Goal: Task Accomplishment & Management: Manage account settings

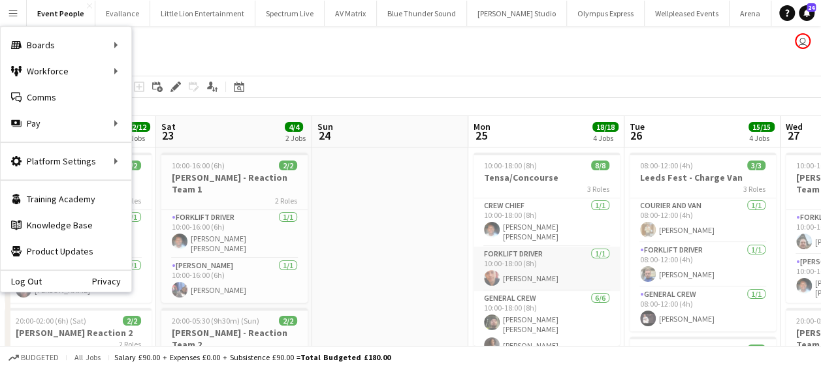
scroll to position [0, 334]
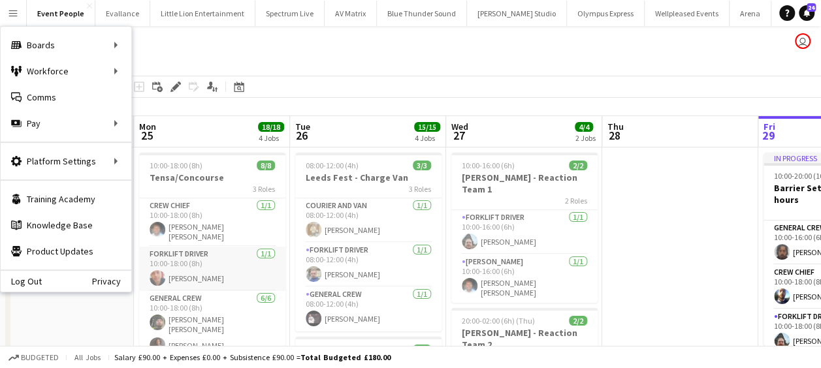
click at [241, 227] on app-card-role "Crew Chief [DATE] 10:00-18:00 (8h) [PERSON_NAME] [PERSON_NAME]" at bounding box center [212, 223] width 146 height 48
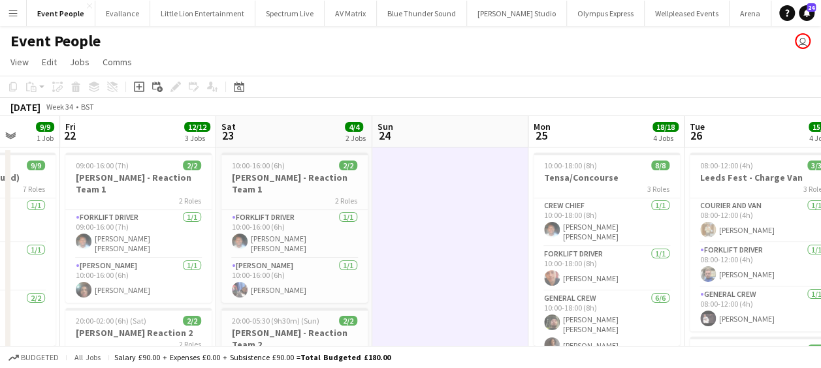
drag, startPoint x: 114, startPoint y: 236, endPoint x: 392, endPoint y: 231, distance: 277.7
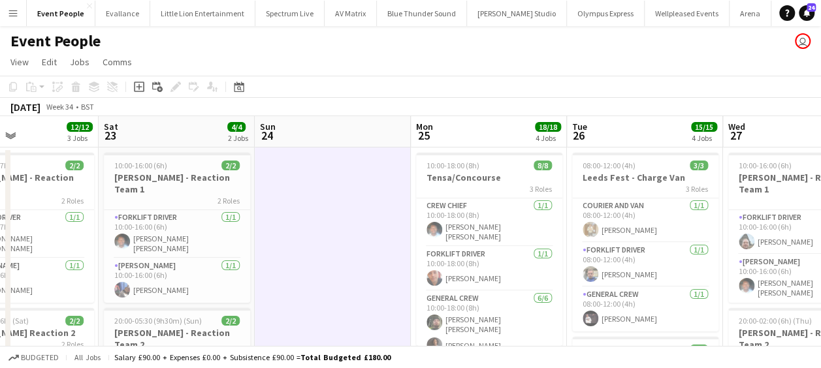
scroll to position [0, 342]
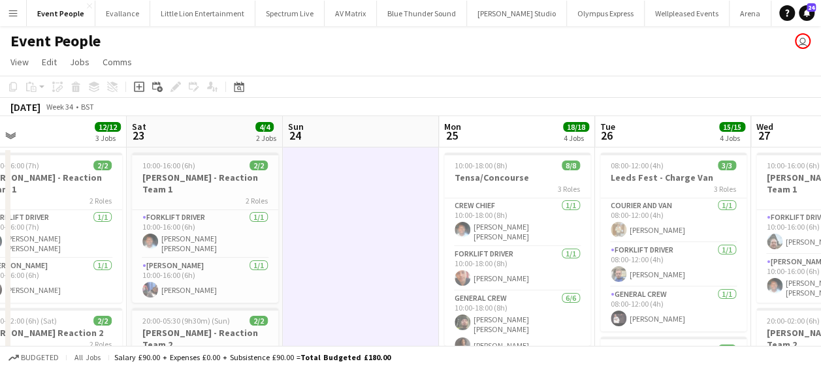
drag, startPoint x: 336, startPoint y: 247, endPoint x: 476, endPoint y: 246, distance: 139.1
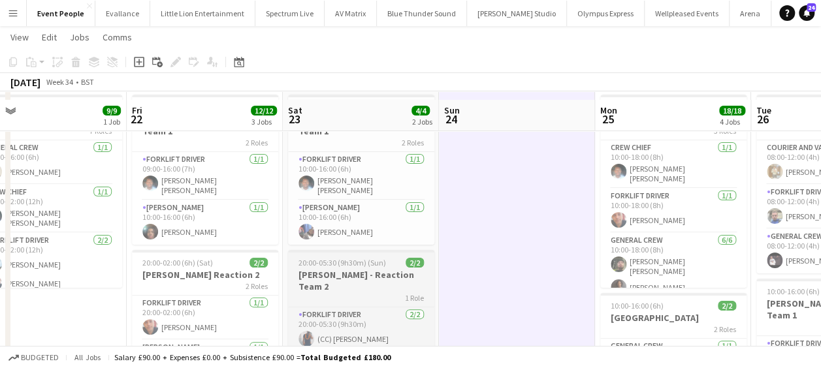
scroll to position [65, 0]
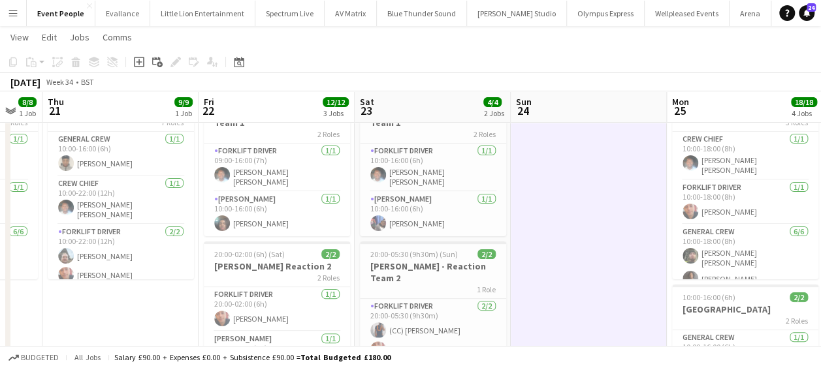
drag, startPoint x: 357, startPoint y: 279, endPoint x: 485, endPoint y: 261, distance: 129.2
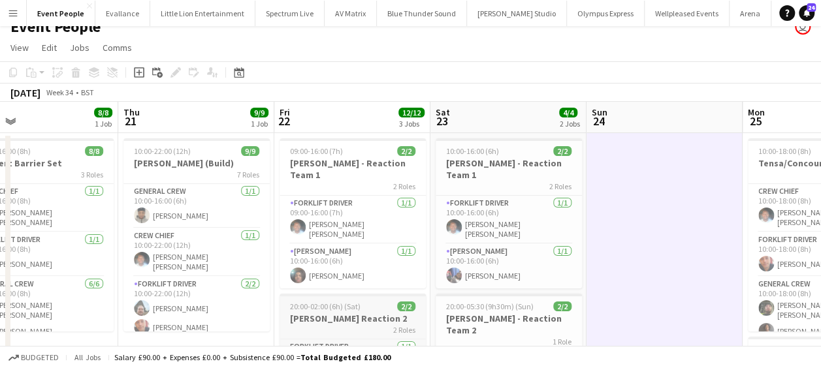
scroll to position [0, 0]
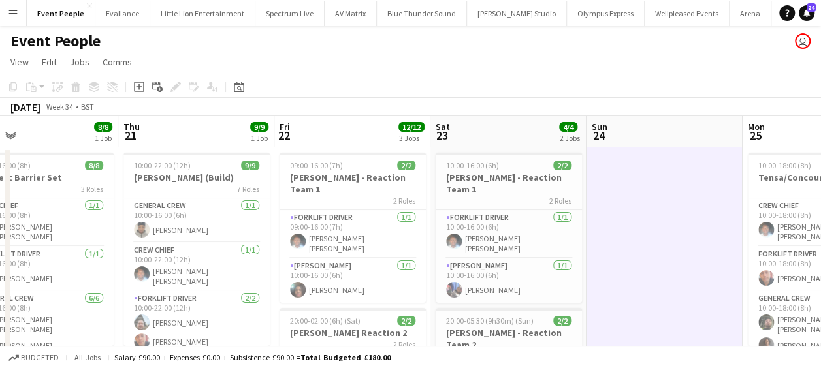
drag, startPoint x: 269, startPoint y: 270, endPoint x: 474, endPoint y: 257, distance: 204.9
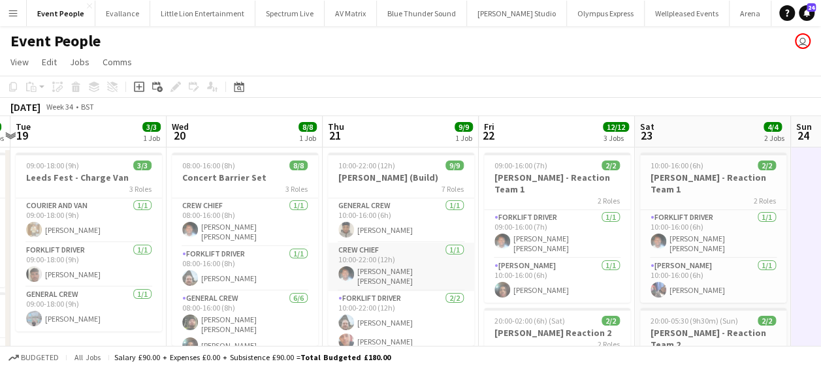
drag, startPoint x: 350, startPoint y: 266, endPoint x: 487, endPoint y: 246, distance: 138.7
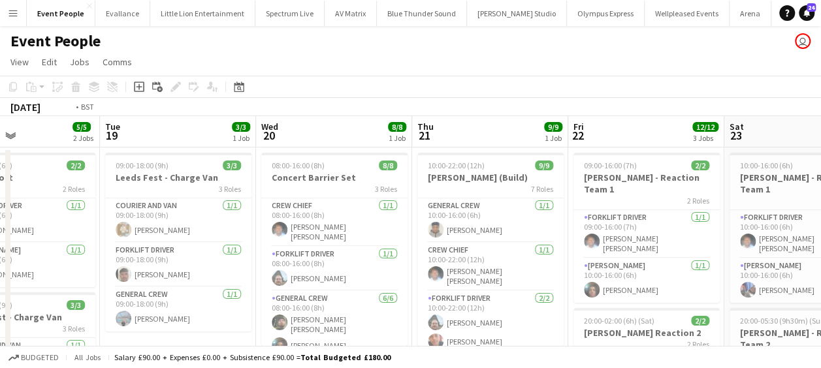
drag, startPoint x: 499, startPoint y: 249, endPoint x: 517, endPoint y: 248, distance: 17.6
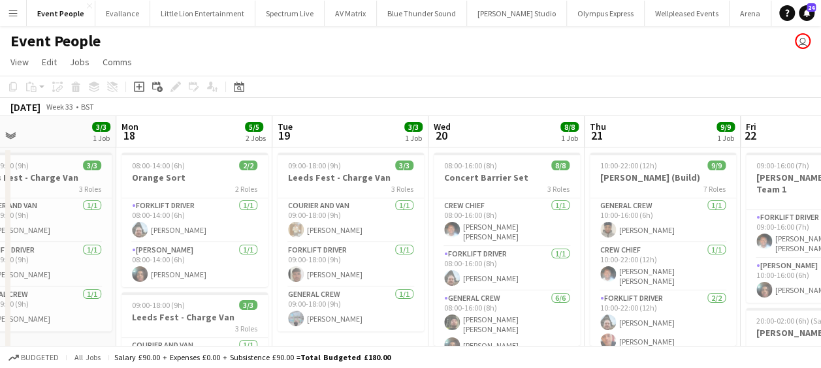
drag, startPoint x: 390, startPoint y: 261, endPoint x: 507, endPoint y: 253, distance: 117.2
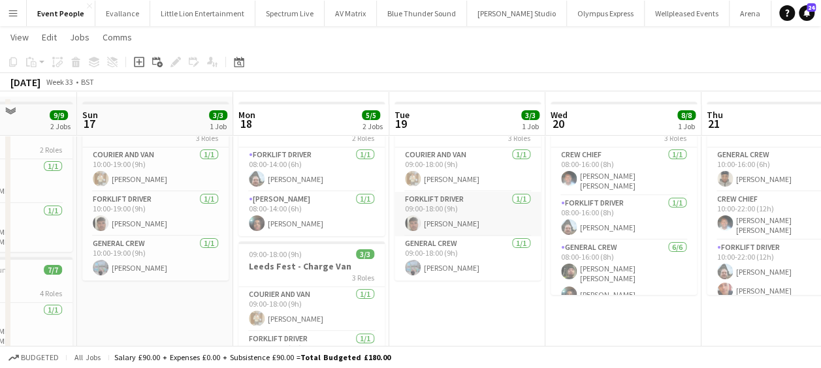
scroll to position [65, 0]
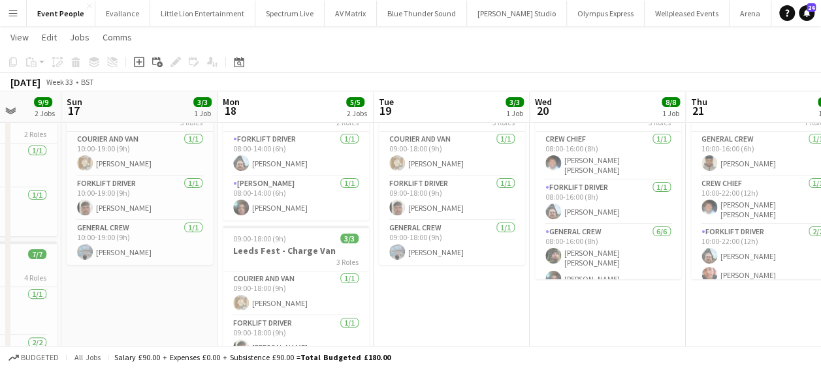
drag, startPoint x: 317, startPoint y: 240, endPoint x: 468, endPoint y: 240, distance: 150.9
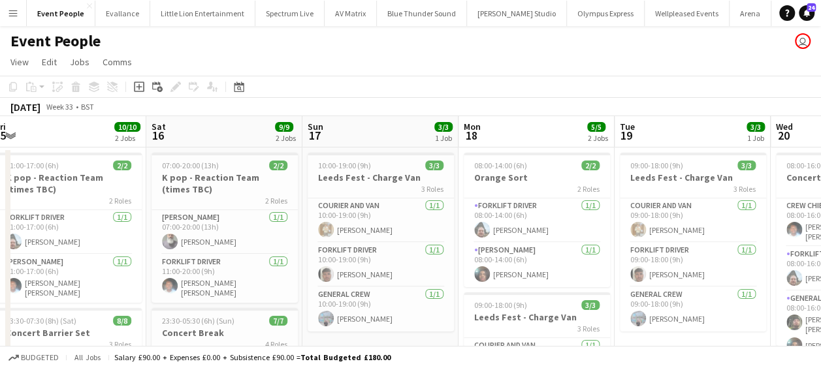
scroll to position [0, 266]
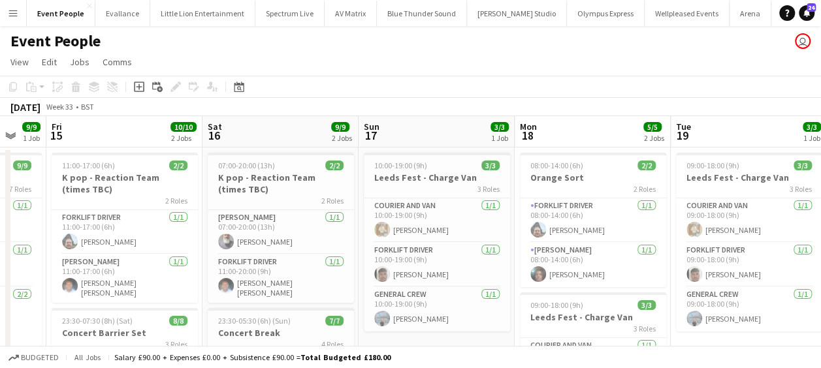
drag, startPoint x: 310, startPoint y: 247, endPoint x: 440, endPoint y: 251, distance: 130.7
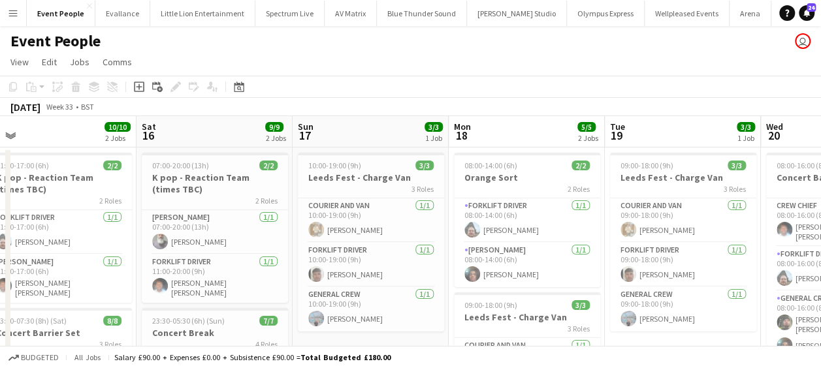
drag, startPoint x: 398, startPoint y: 251, endPoint x: 360, endPoint y: 248, distance: 38.0
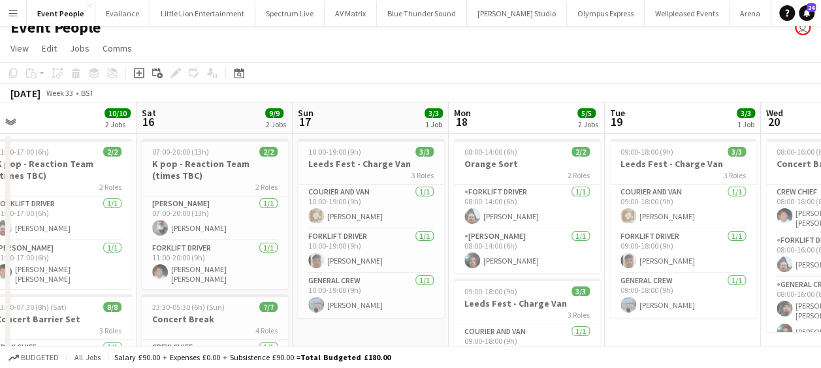
scroll to position [0, 0]
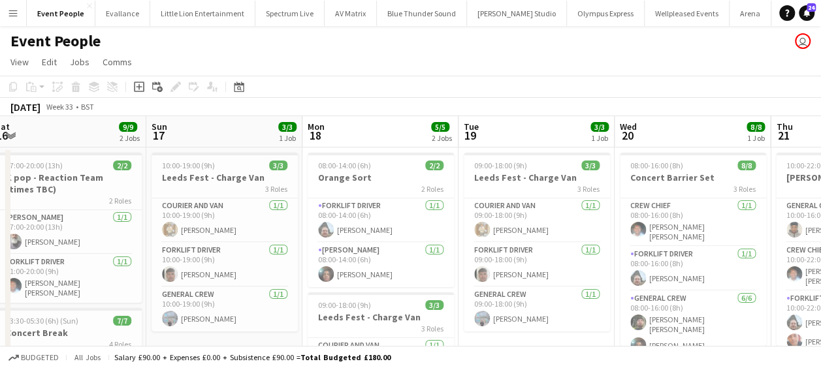
drag, startPoint x: 513, startPoint y: 269, endPoint x: 388, endPoint y: 276, distance: 125.6
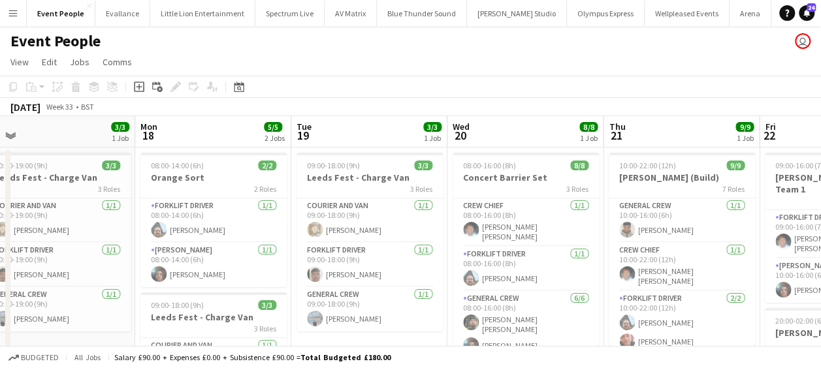
drag, startPoint x: 534, startPoint y: 276, endPoint x: 391, endPoint y: 276, distance: 143.1
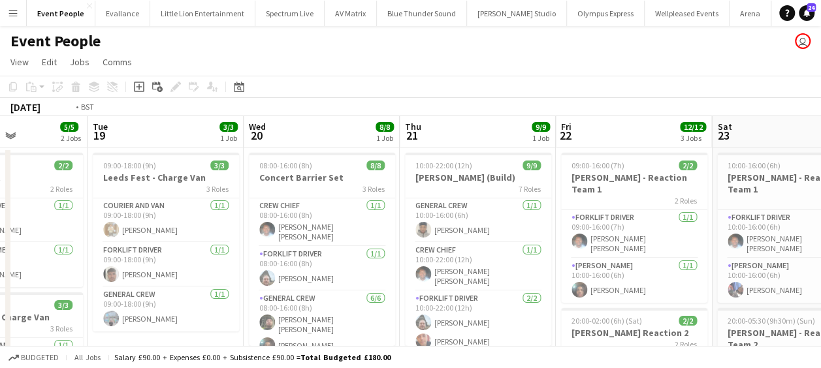
drag, startPoint x: 345, startPoint y: 277, endPoint x: 338, endPoint y: 277, distance: 7.2
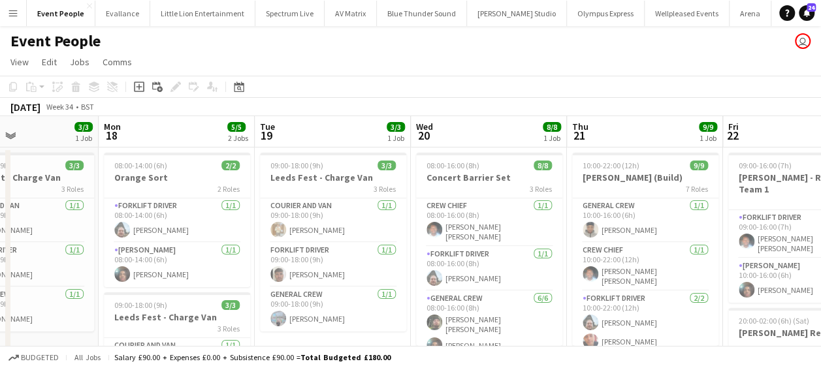
drag, startPoint x: 351, startPoint y: 285, endPoint x: 342, endPoint y: 285, distance: 9.8
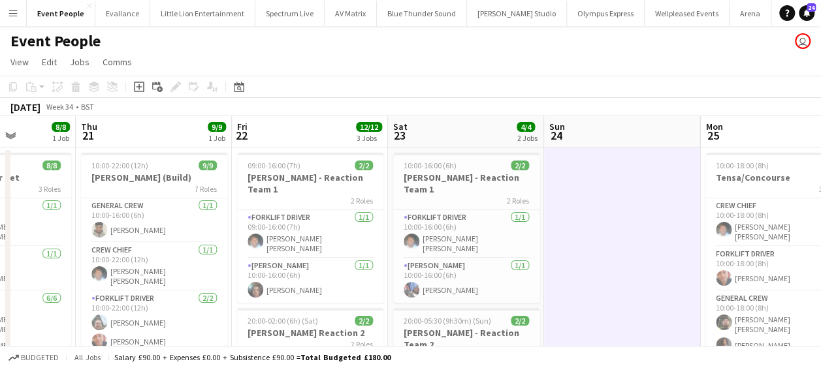
drag, startPoint x: 376, startPoint y: 289, endPoint x: 255, endPoint y: 289, distance: 121.5
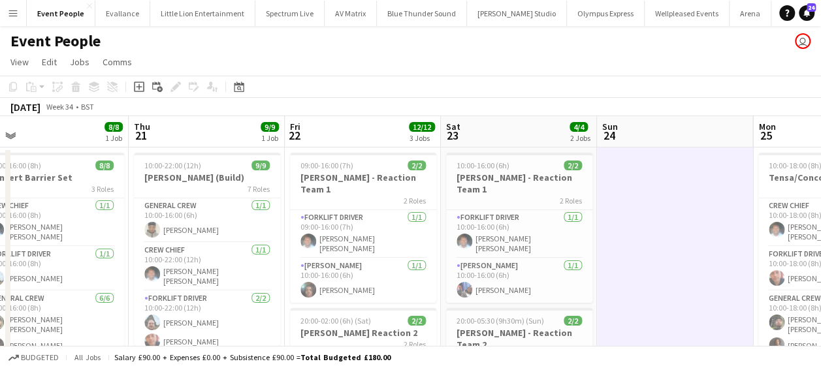
drag, startPoint x: 304, startPoint y: 282, endPoint x: 257, endPoint y: 282, distance: 47.0
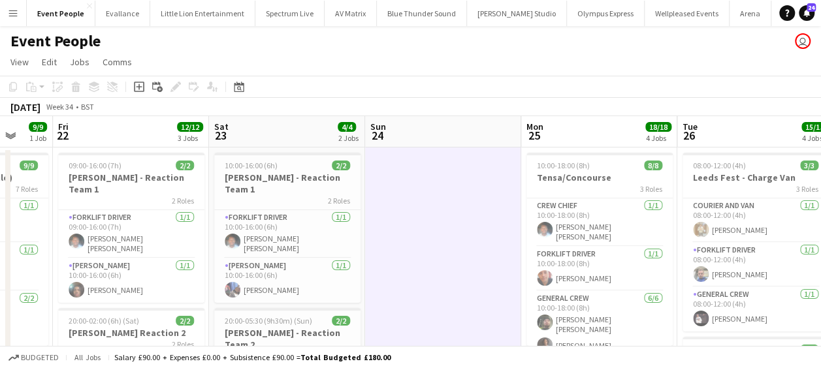
drag, startPoint x: 171, startPoint y: 288, endPoint x: 59, endPoint y: 285, distance: 111.7
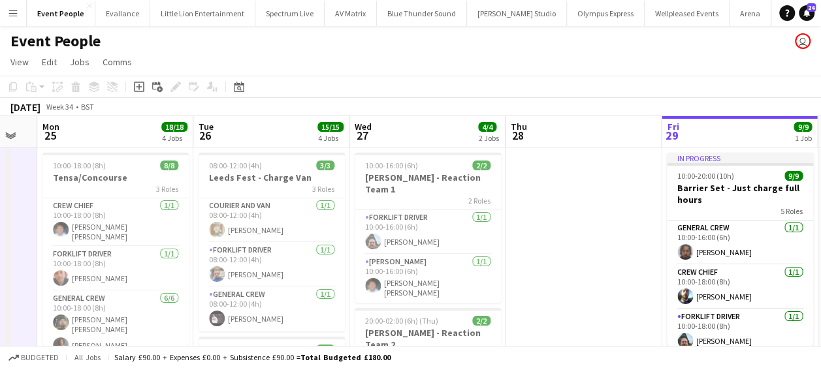
drag, startPoint x: 294, startPoint y: 279, endPoint x: 152, endPoint y: 283, distance: 141.8
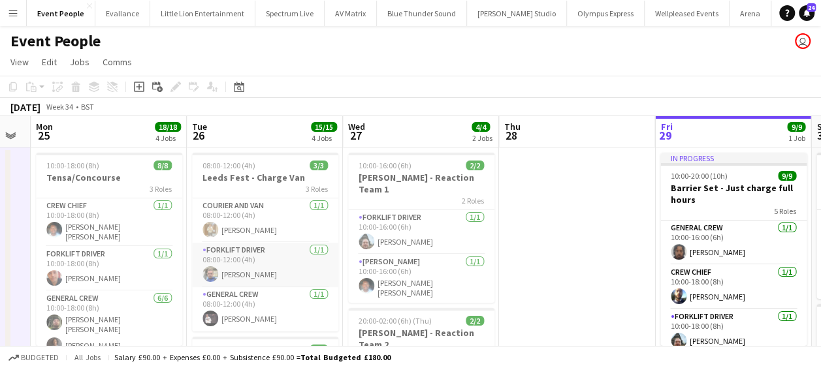
click at [265, 279] on app-card-role "Forklift Driver [DATE] 08:00-12:00 (4h) [PERSON_NAME]" at bounding box center [265, 265] width 146 height 44
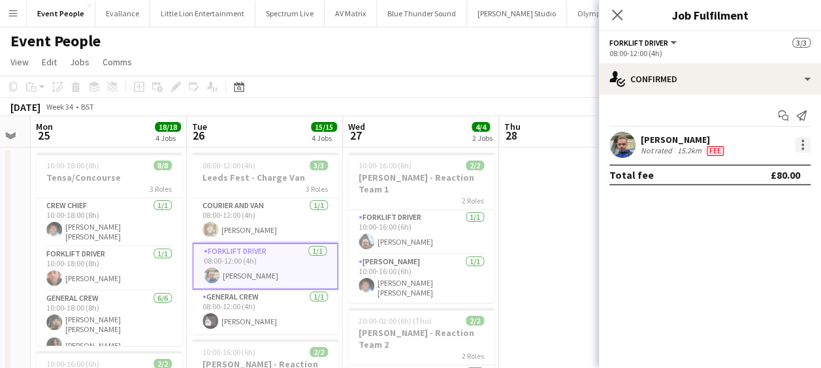
click at [808, 147] on div at bounding box center [803, 145] width 16 height 16
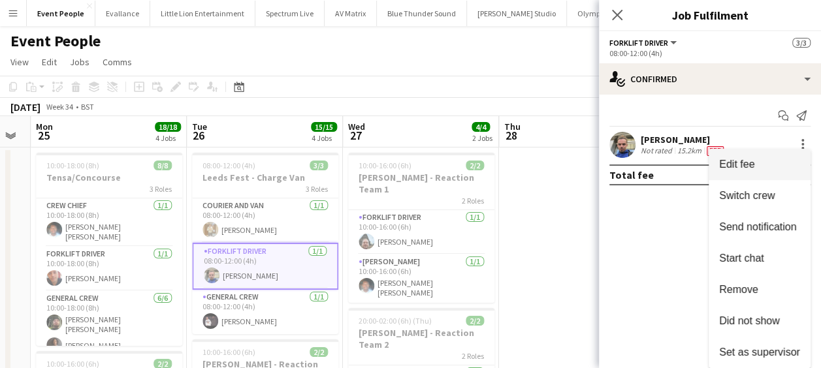
click at [749, 163] on span "Edit fee" at bounding box center [736, 164] width 35 height 11
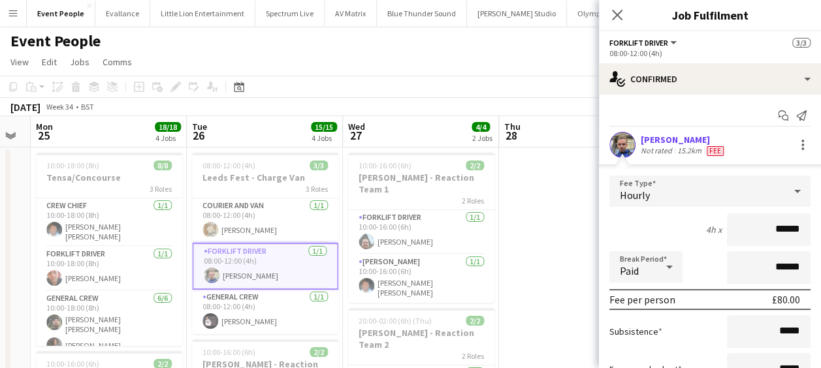
scroll to position [65, 0]
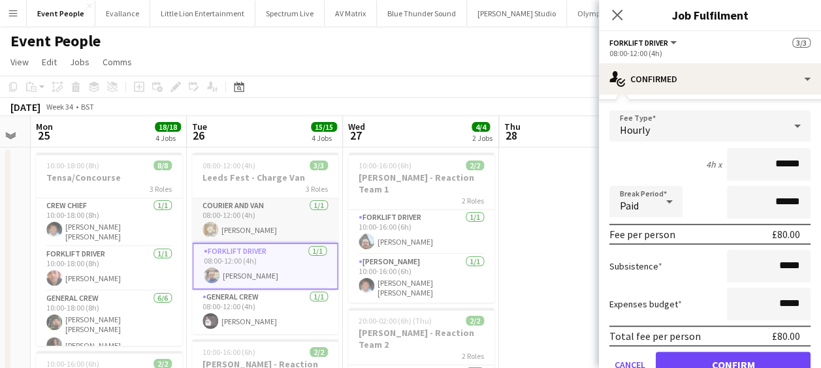
click at [261, 229] on app-card-role "Courier and Van [DATE] 08:00-12:00 (4h) [PERSON_NAME]" at bounding box center [265, 221] width 146 height 44
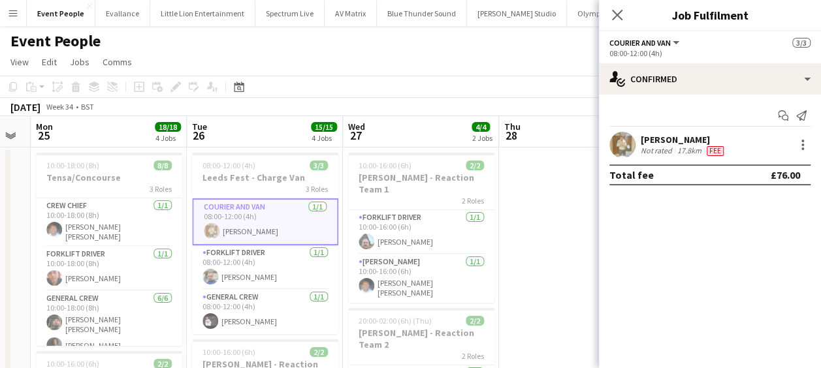
scroll to position [0, 0]
click at [806, 140] on div at bounding box center [803, 145] width 16 height 16
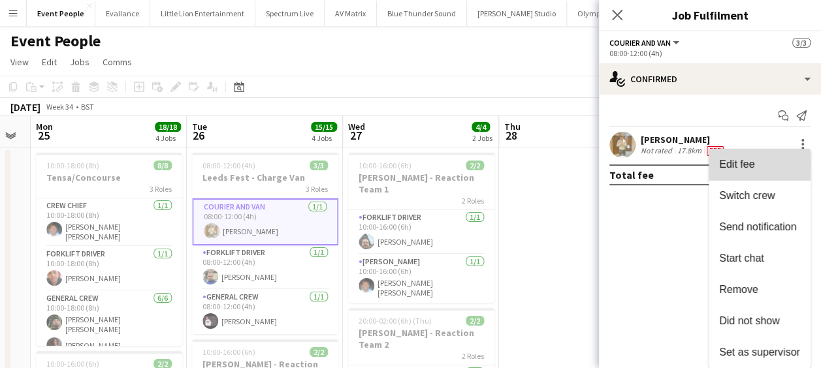
click at [753, 170] on span "Edit fee" at bounding box center [736, 164] width 35 height 11
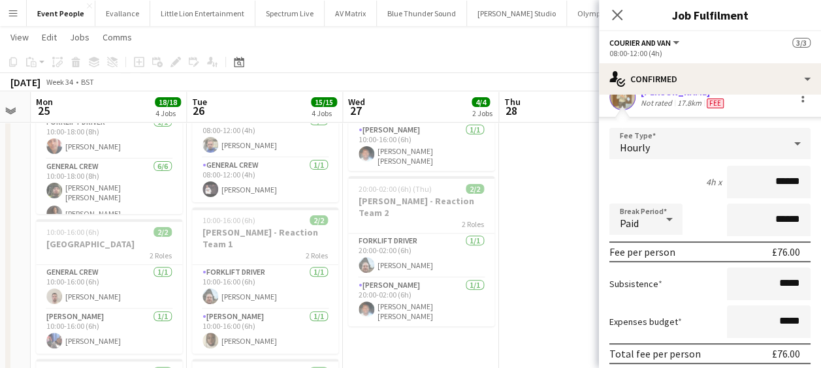
scroll to position [65, 0]
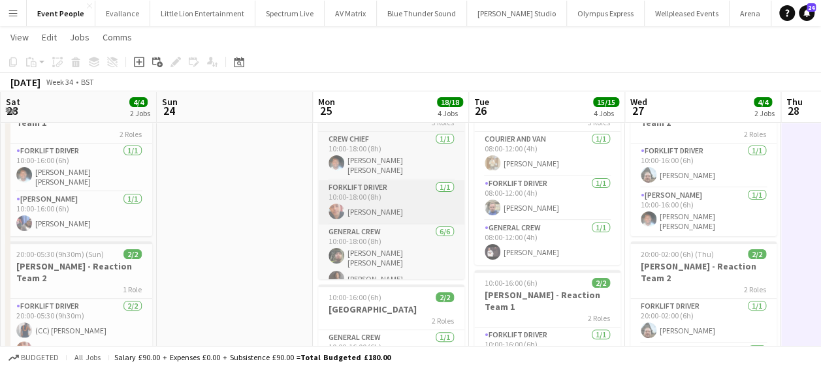
drag, startPoint x: 214, startPoint y: 179, endPoint x: 417, endPoint y: 190, distance: 204.1
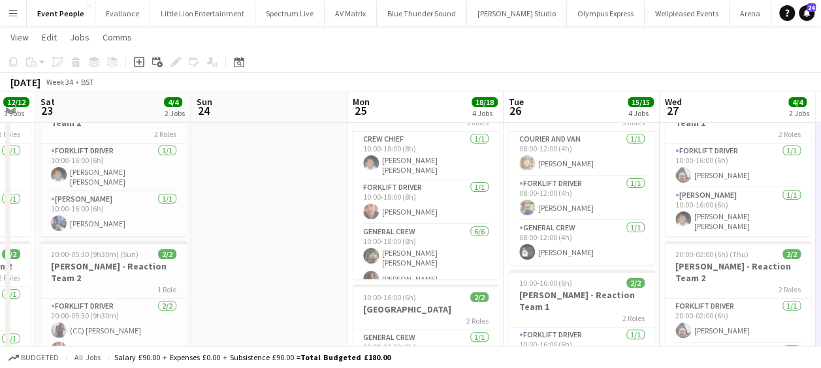
drag, startPoint x: 201, startPoint y: 216, endPoint x: 194, endPoint y: 223, distance: 10.6
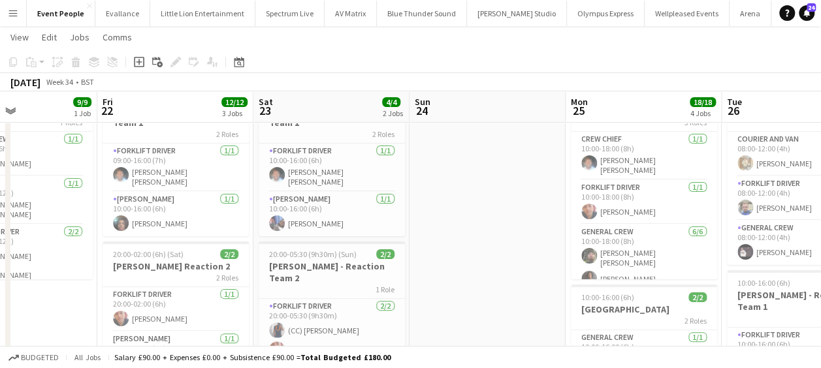
drag, startPoint x: 133, startPoint y: 227, endPoint x: 347, endPoint y: 229, distance: 214.3
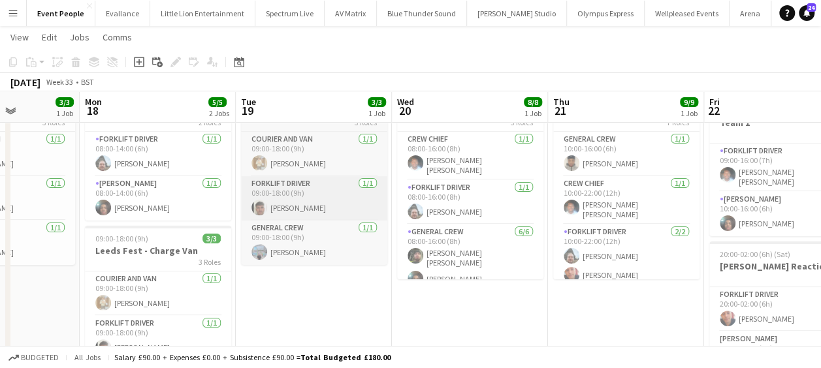
drag, startPoint x: 235, startPoint y: 227, endPoint x: 404, endPoint y: 217, distance: 169.5
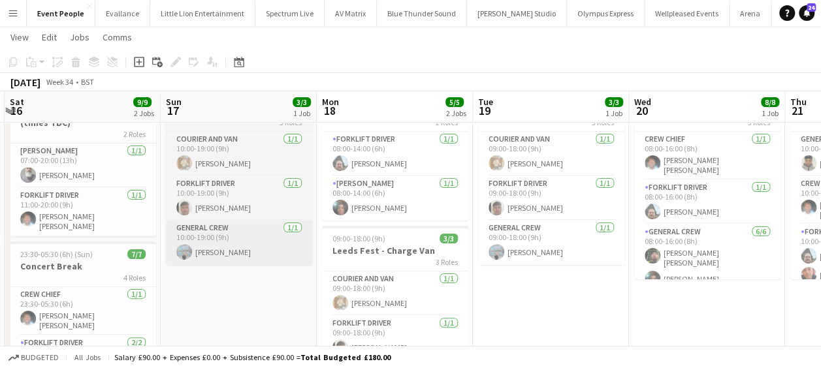
drag, startPoint x: 315, startPoint y: 235, endPoint x: 258, endPoint y: 236, distance: 56.8
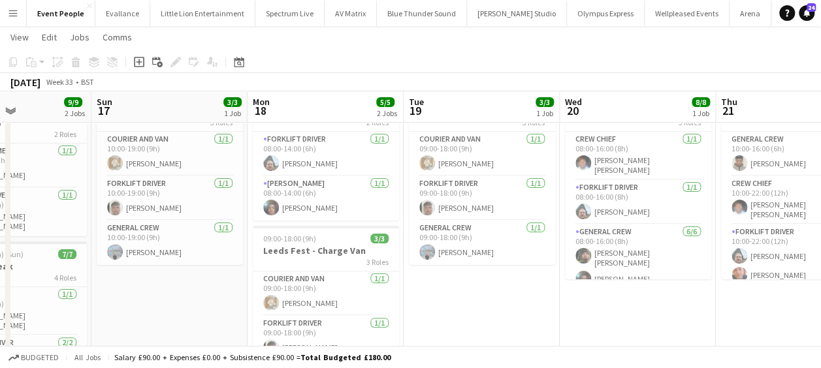
drag, startPoint x: 271, startPoint y: 236, endPoint x: 354, endPoint y: 231, distance: 83.1
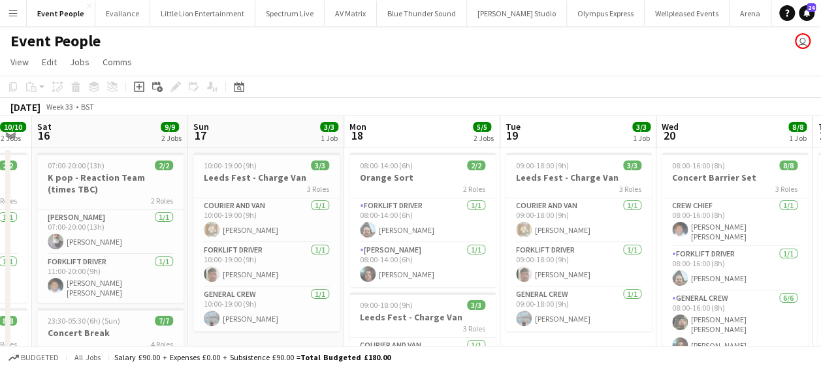
scroll to position [0, 505]
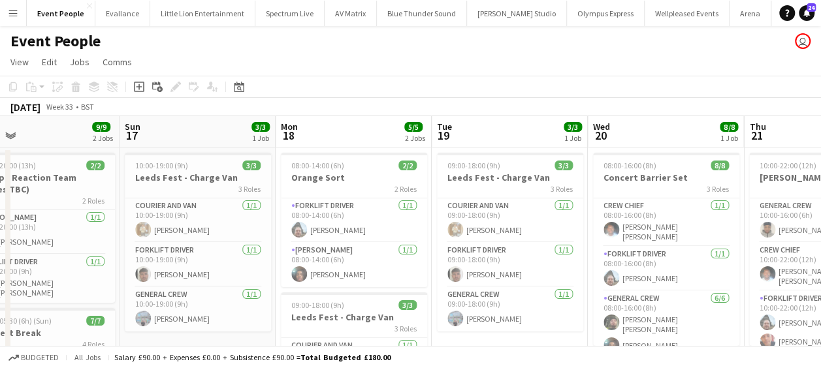
drag, startPoint x: 319, startPoint y: 268, endPoint x: 191, endPoint y: 269, distance: 128.0
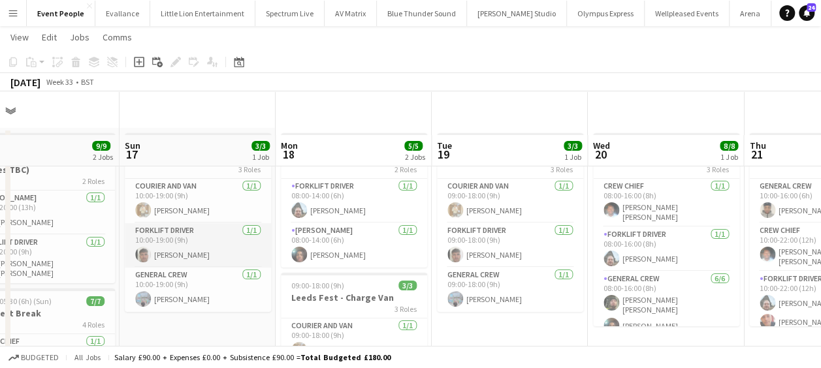
scroll to position [65, 0]
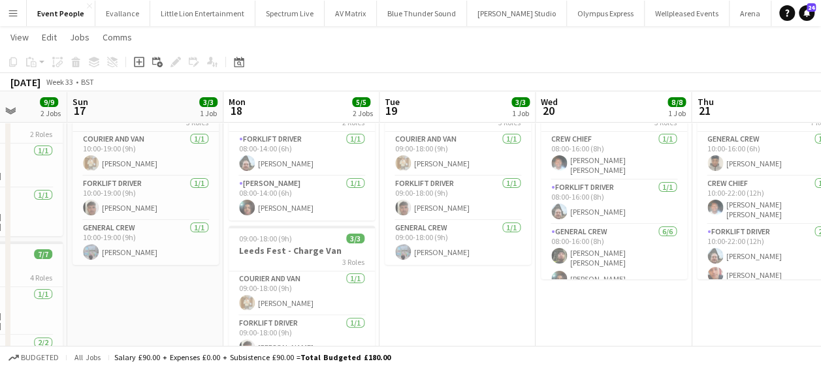
drag, startPoint x: 276, startPoint y: 272, endPoint x: 194, endPoint y: 273, distance: 81.7
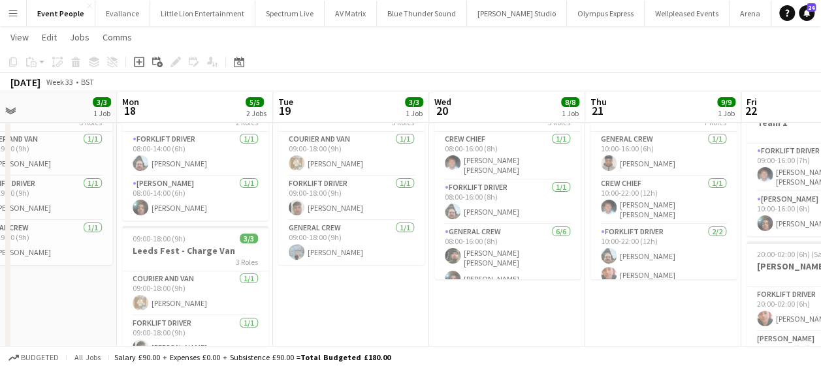
drag, startPoint x: 395, startPoint y: 286, endPoint x: 251, endPoint y: 294, distance: 144.6
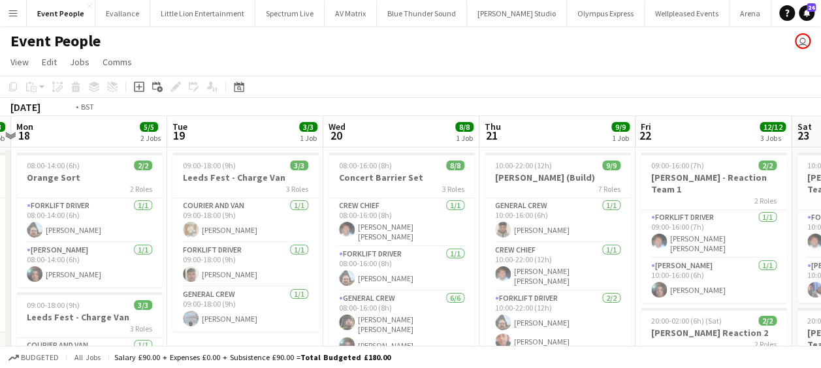
scroll to position [0, 493]
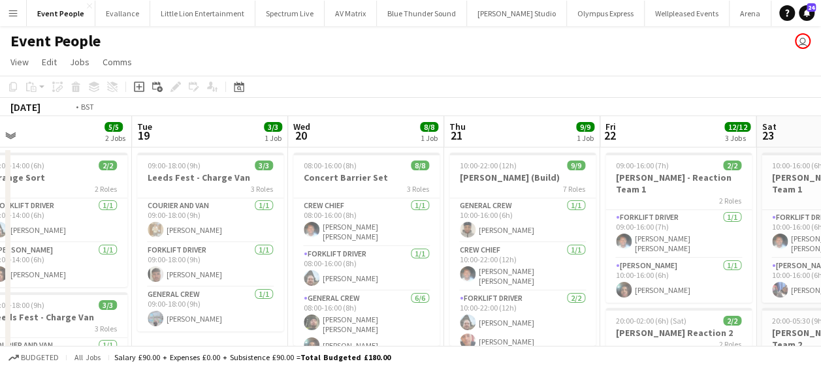
drag, startPoint x: 259, startPoint y: 276, endPoint x: 223, endPoint y: 276, distance: 35.9
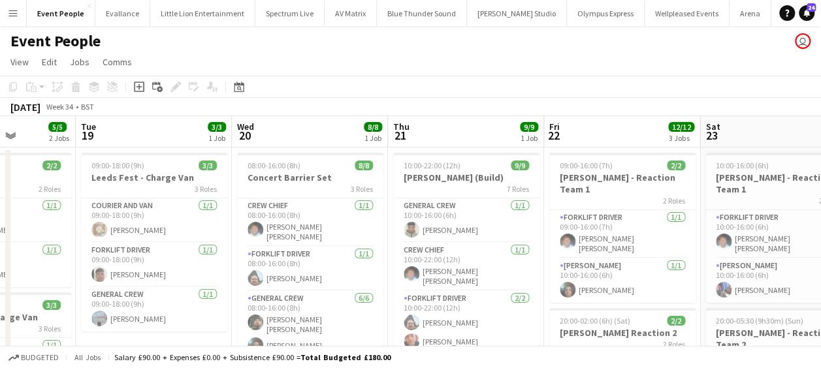
scroll to position [0, 555]
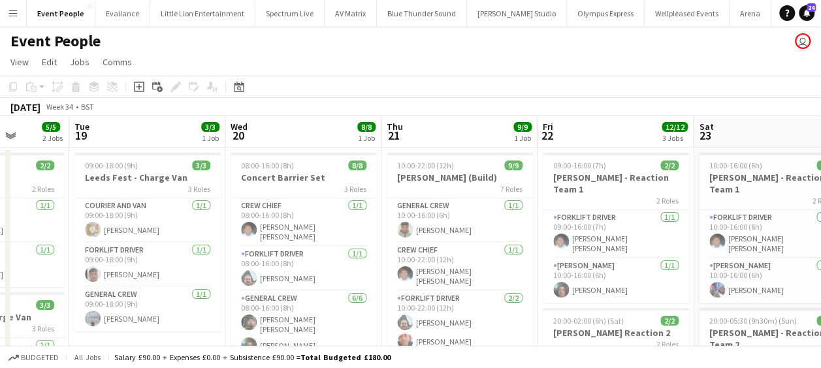
drag, startPoint x: 254, startPoint y: 253, endPoint x: 192, endPoint y: 251, distance: 62.1
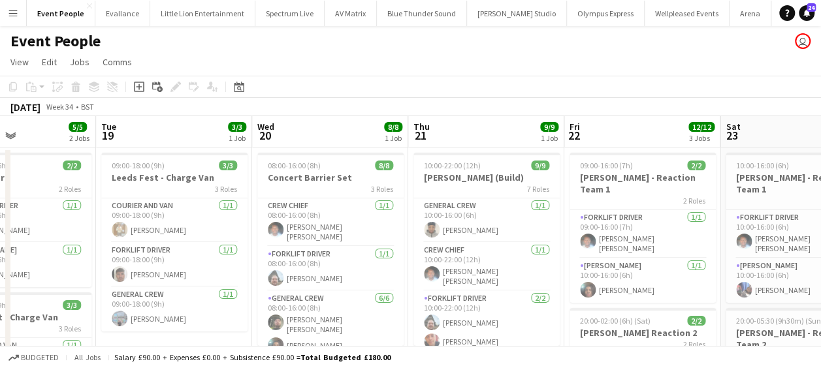
drag, startPoint x: 205, startPoint y: 257, endPoint x: 61, endPoint y: 254, distance: 143.7
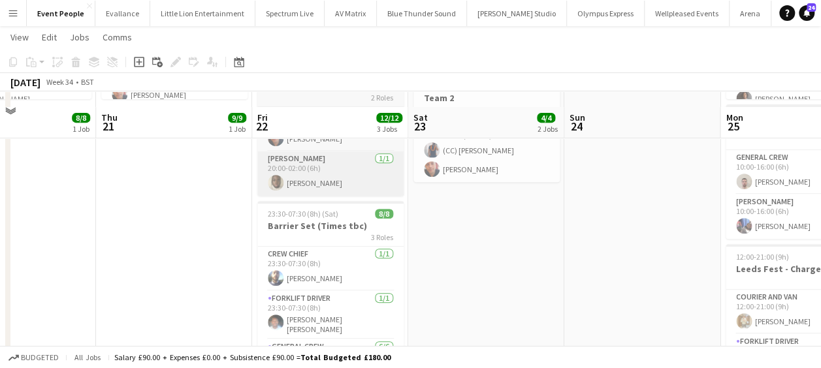
scroll to position [261, 0]
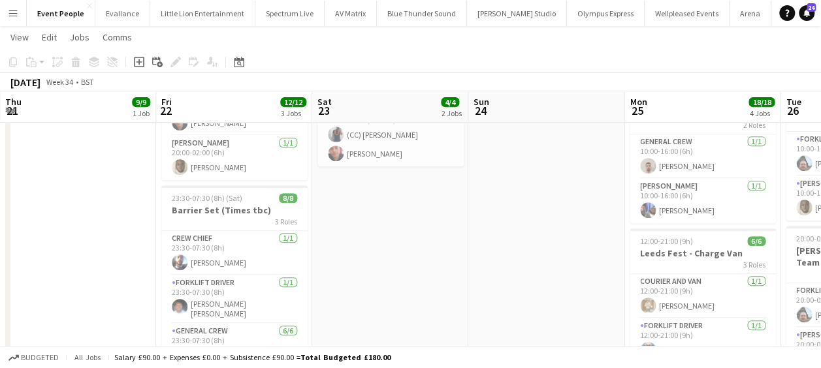
drag, startPoint x: 400, startPoint y: 256, endPoint x: 54, endPoint y: 264, distance: 345.6
click at [54, 264] on app-calendar-viewport "Sun 17 3/3 1 Job Mon 18 5/5 2 Jobs Tue 19 3/3 1 Job Wed 20 8/8 1 Job Thu 21 9/9…" at bounding box center [410, 201] width 821 height 822
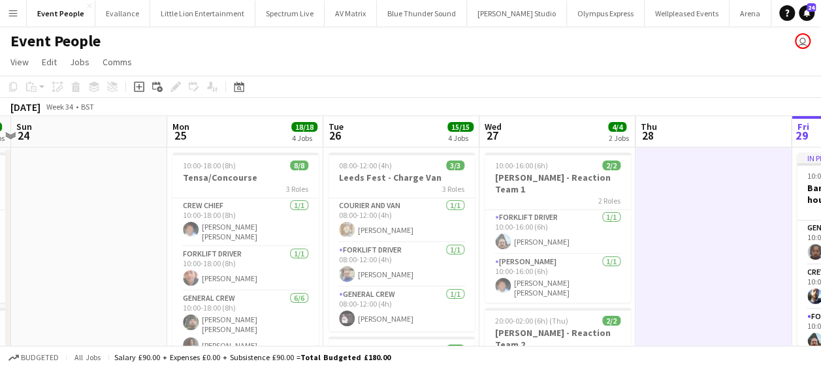
scroll to position [0, 468]
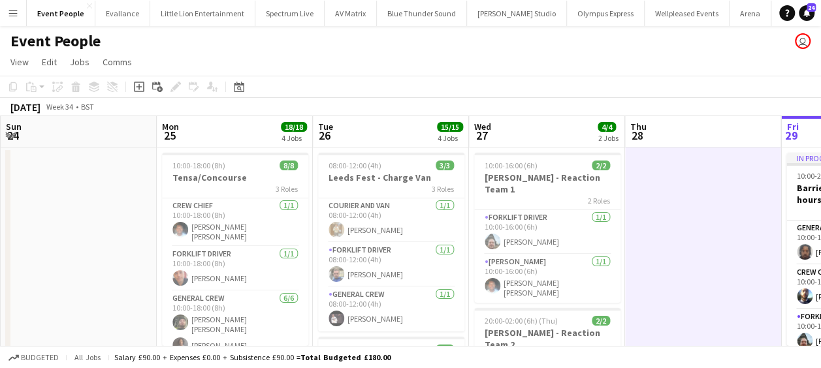
drag, startPoint x: 263, startPoint y: 255, endPoint x: 117, endPoint y: 260, distance: 145.8
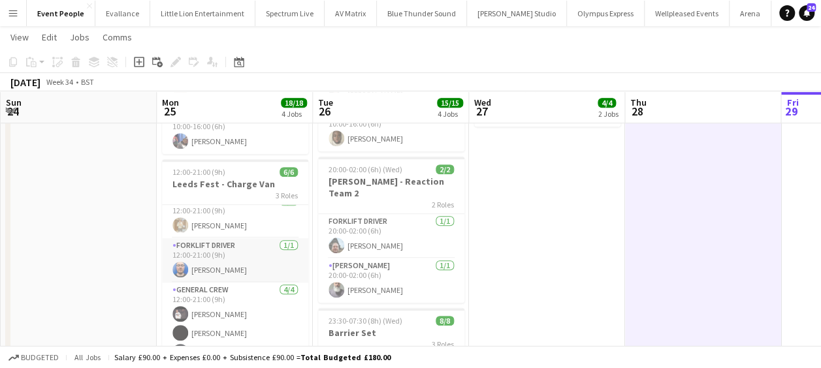
scroll to position [0, 0]
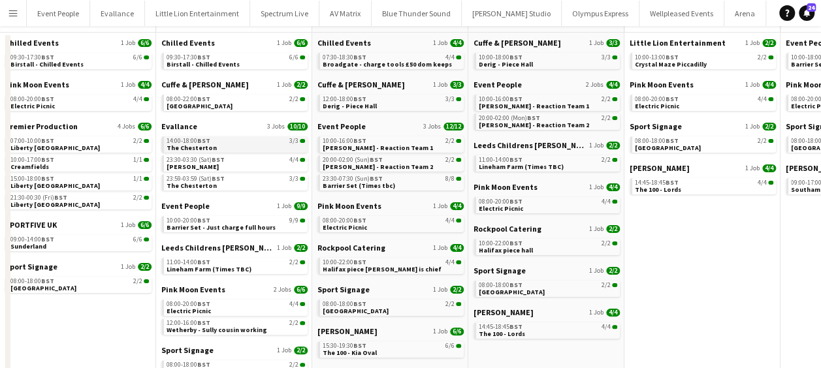
scroll to position [131, 0]
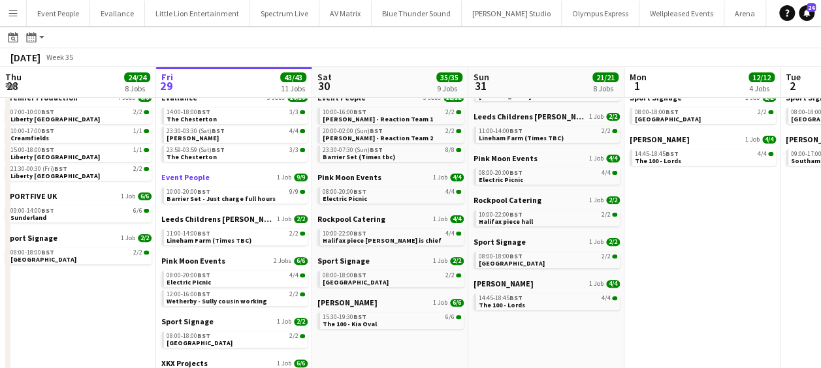
click at [191, 182] on span "Event People" at bounding box center [185, 177] width 48 height 10
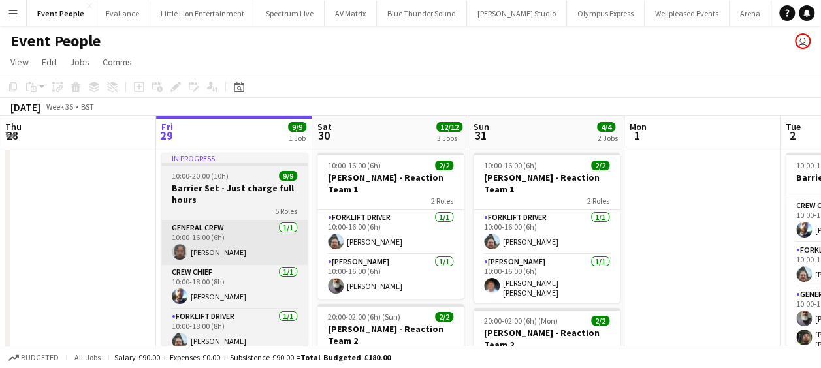
drag, startPoint x: 289, startPoint y: 221, endPoint x: 456, endPoint y: 261, distance: 171.8
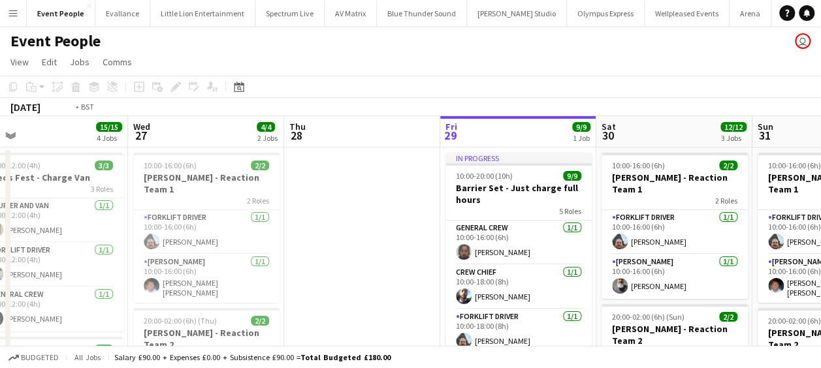
drag, startPoint x: 337, startPoint y: 241, endPoint x: 325, endPoint y: 242, distance: 11.8
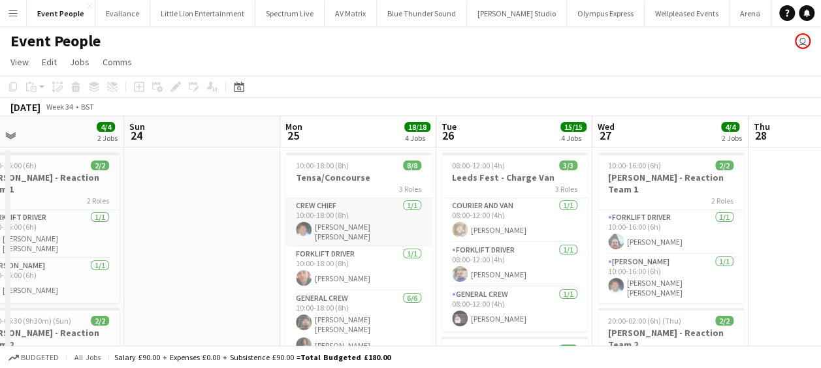
drag, startPoint x: 402, startPoint y: 236, endPoint x: 460, endPoint y: 234, distance: 57.5
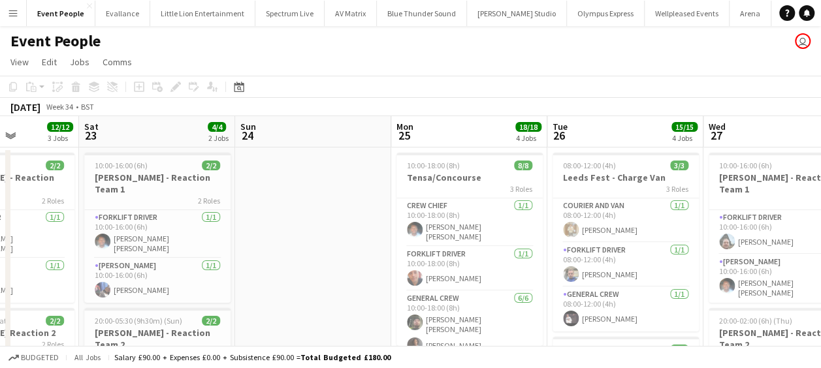
drag, startPoint x: 398, startPoint y: 239, endPoint x: 457, endPoint y: 236, distance: 58.8
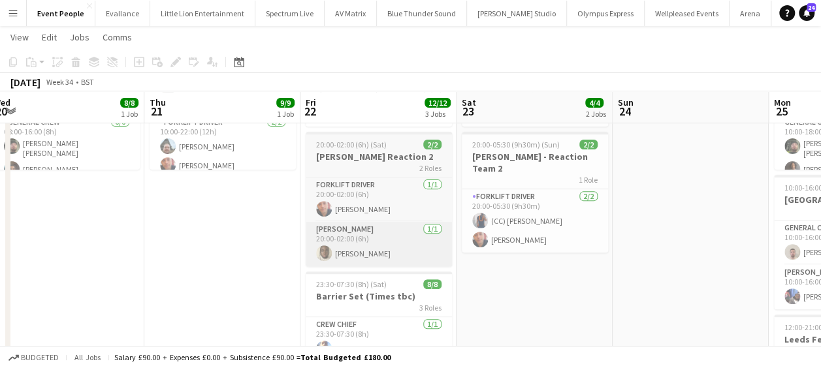
scroll to position [196, 0]
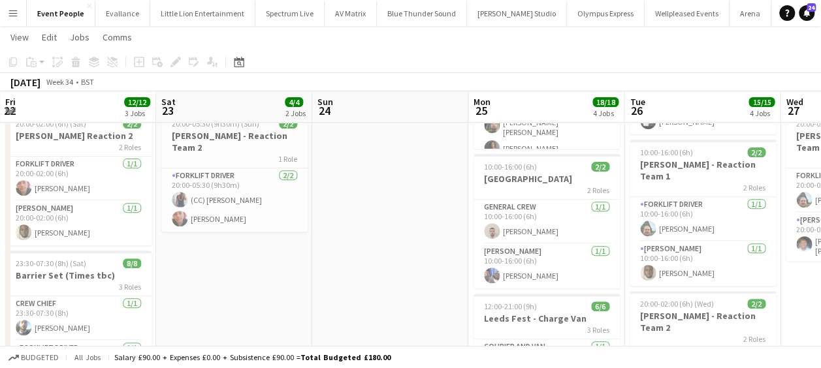
drag, startPoint x: 397, startPoint y: 251, endPoint x: 259, endPoint y: 251, distance: 137.8
click at [259, 251] on app-calendar-viewport "Mon 18 5/5 2 Jobs Tue 19 3/3 1 Job Wed 20 8/8 1 Job Thu 21 9/9 1 Job Fri 22 12/…" at bounding box center [410, 266] width 821 height 822
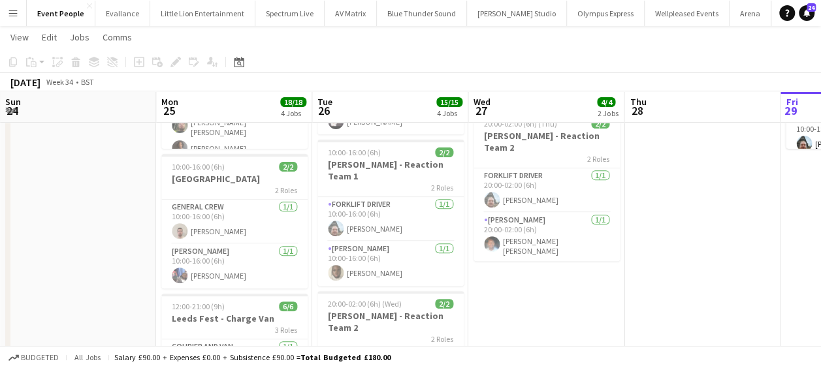
scroll to position [0, 452]
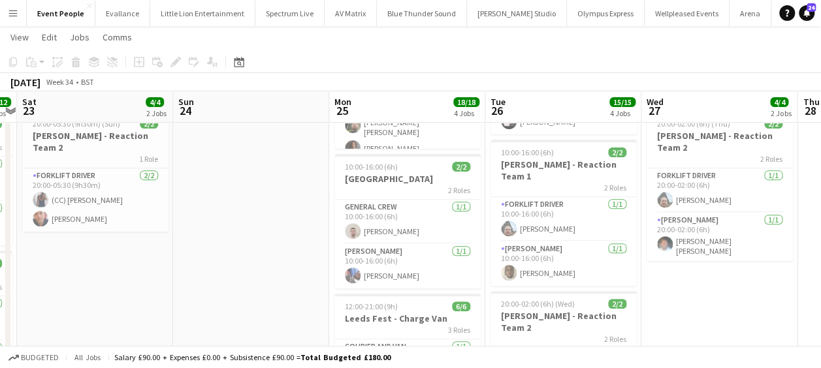
drag, startPoint x: 353, startPoint y: 253, endPoint x: 297, endPoint y: 247, distance: 55.8
click at [292, 248] on app-calendar-viewport "Wed 20 8/8 1 Job Thu 21 9/9 1 Job Fri 22 12/12 3 Jobs Sat 23 4/4 2 Jobs Sun 24 …" at bounding box center [410, 266] width 821 height 822
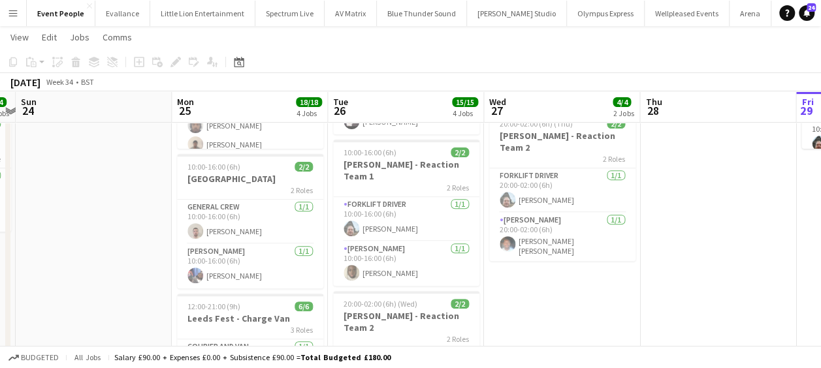
click at [320, 246] on app-calendar-viewport "Wed 20 8/8 1 Job Thu 21 9/9 1 Job Fri 22 12/12 3 Jobs Sat 23 4/4 2 Jobs Sun 24 …" at bounding box center [410, 266] width 821 height 822
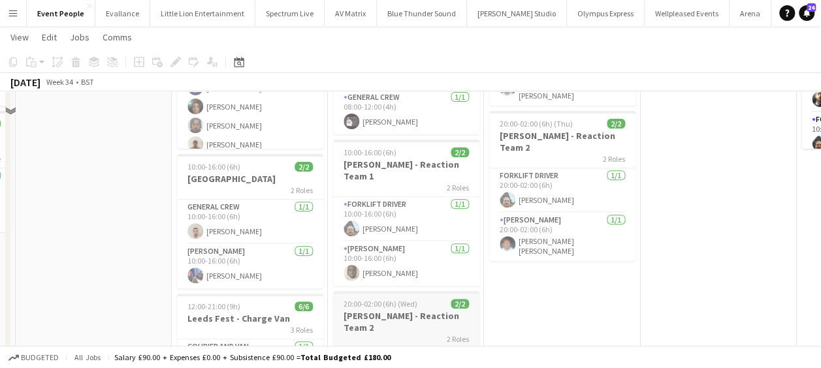
scroll to position [0, 0]
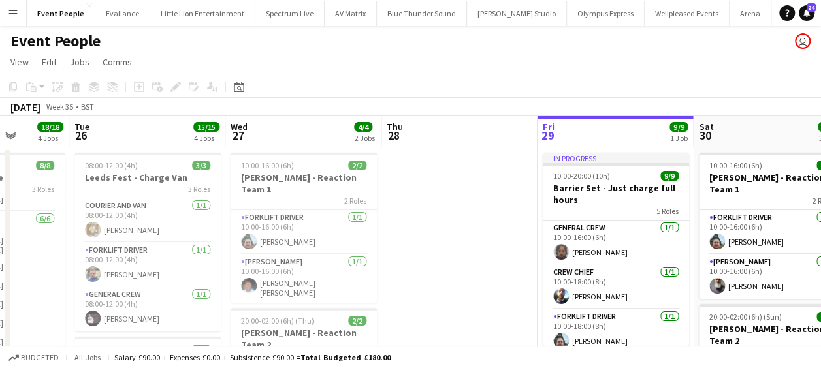
drag, startPoint x: 406, startPoint y: 244, endPoint x: 149, endPoint y: 259, distance: 257.8
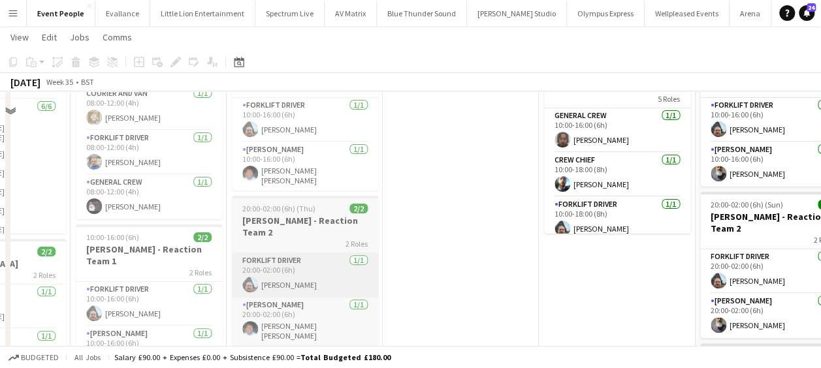
scroll to position [131, 0]
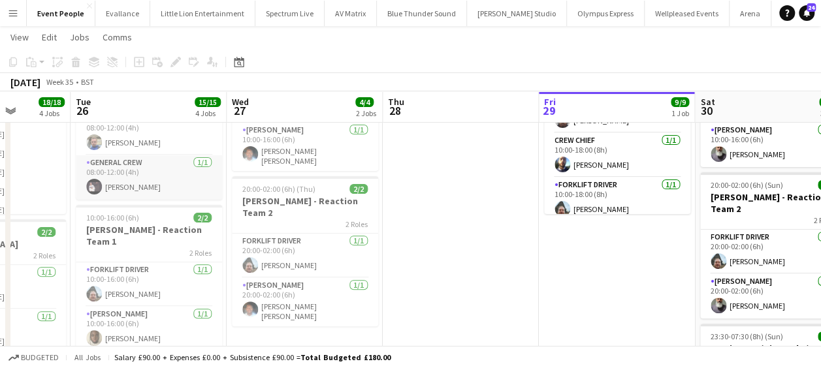
click at [140, 187] on app-card-role "General Crew 1/1 08:00-12:00 (4h) Antonio Aiken" at bounding box center [149, 177] width 146 height 44
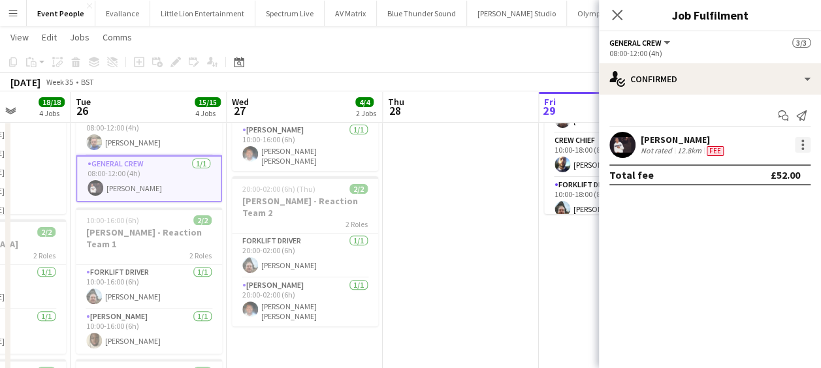
click at [797, 146] on div at bounding box center [803, 145] width 16 height 16
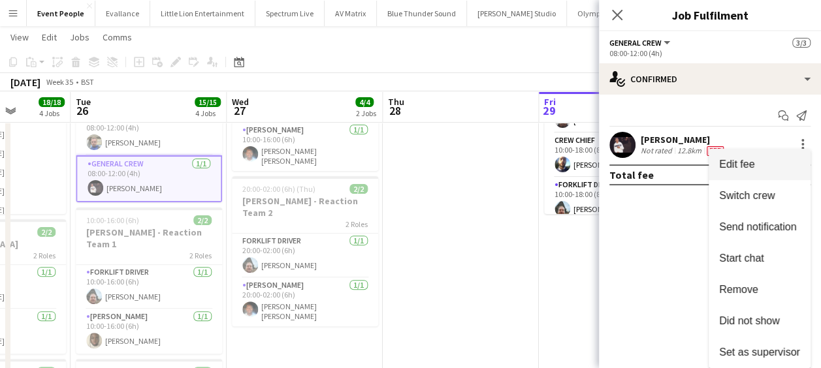
click at [764, 164] on span "Edit fee" at bounding box center [759, 165] width 81 height 12
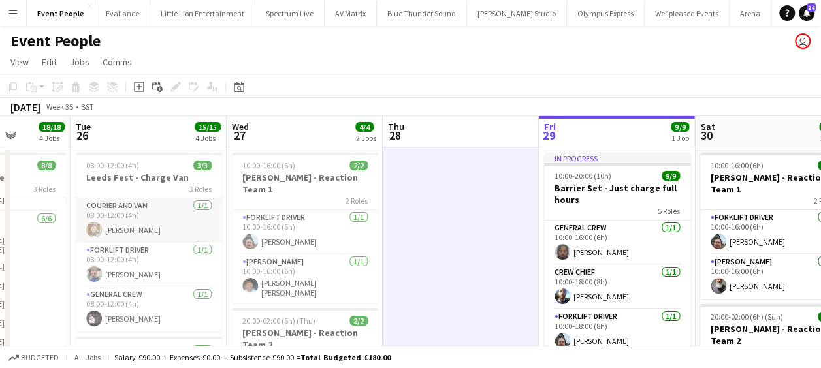
scroll to position [0, 0]
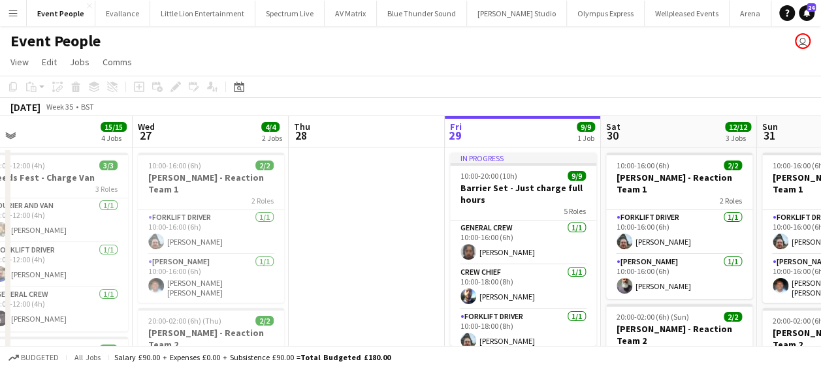
drag, startPoint x: 409, startPoint y: 278, endPoint x: 370, endPoint y: 276, distance: 38.6
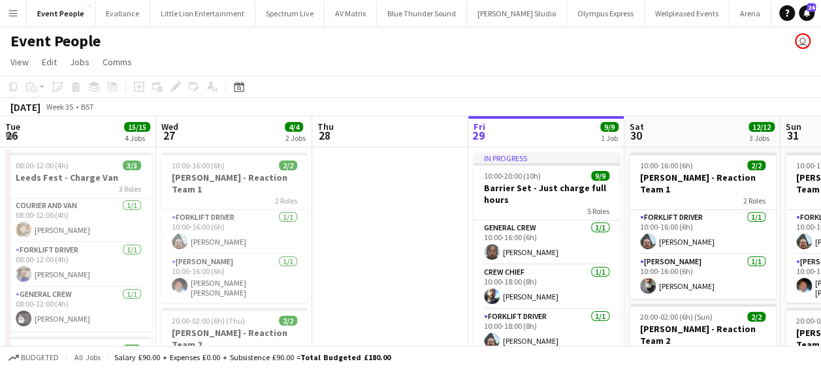
drag, startPoint x: 392, startPoint y: 276, endPoint x: 532, endPoint y: 275, distance: 140.4
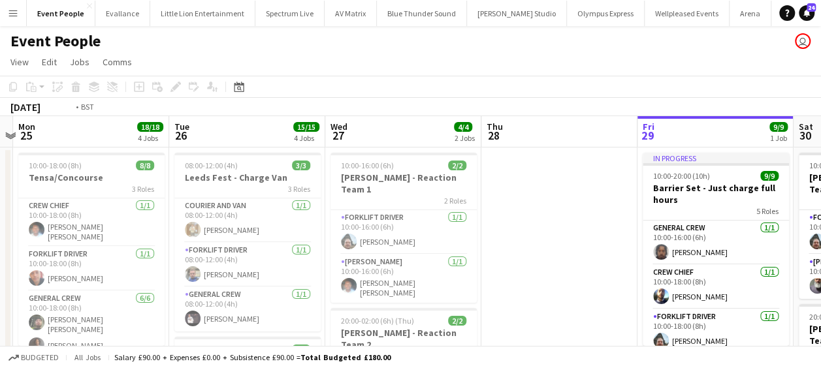
drag, startPoint x: 459, startPoint y: 273, endPoint x: 628, endPoint y: 273, distance: 169.2
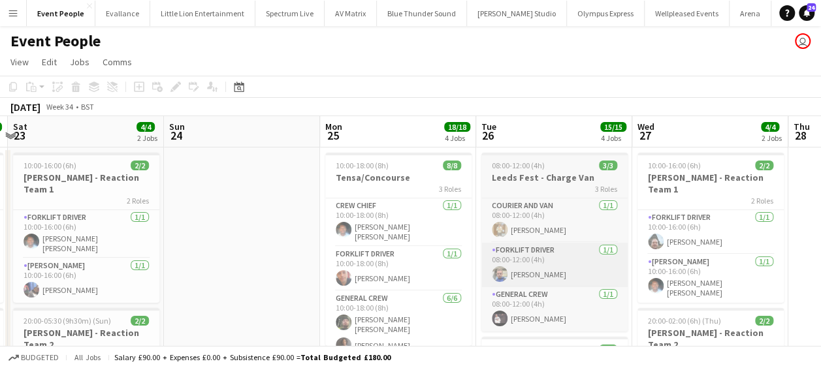
drag, startPoint x: 464, startPoint y: 272, endPoint x: 518, endPoint y: 273, distance: 54.2
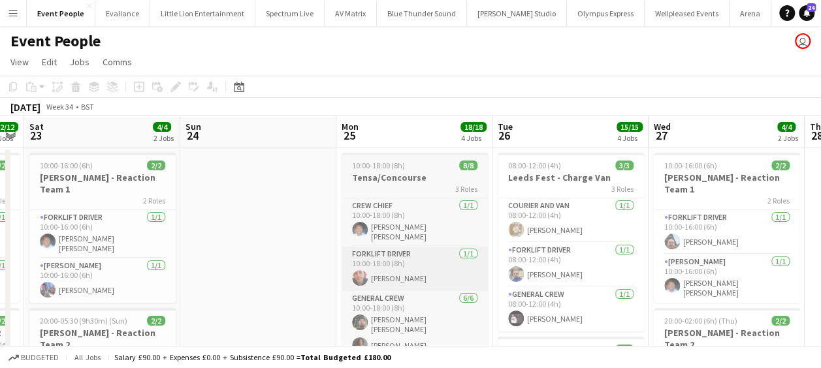
drag, startPoint x: 449, startPoint y: 274, endPoint x: 585, endPoint y: 274, distance: 135.9
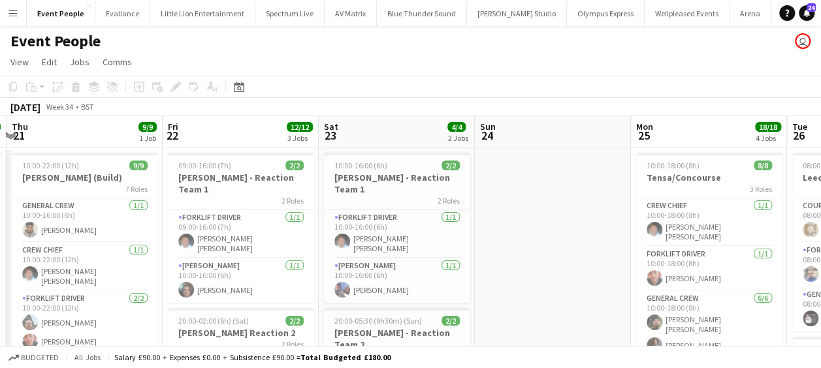
drag, startPoint x: 482, startPoint y: 272, endPoint x: 591, endPoint y: 272, distance: 108.4
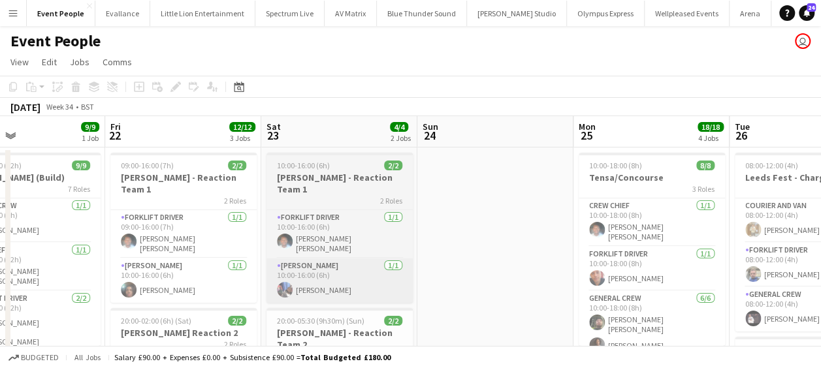
drag, startPoint x: 507, startPoint y: 272, endPoint x: 555, endPoint y: 272, distance: 48.3
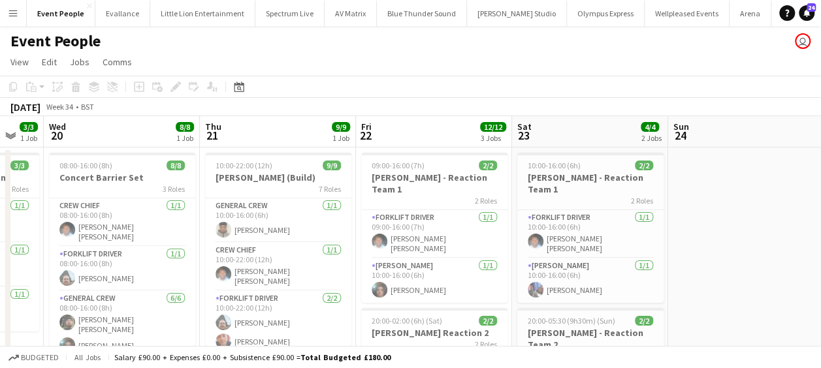
drag, startPoint x: 601, startPoint y: 273, endPoint x: 643, endPoint y: 274, distance: 42.5
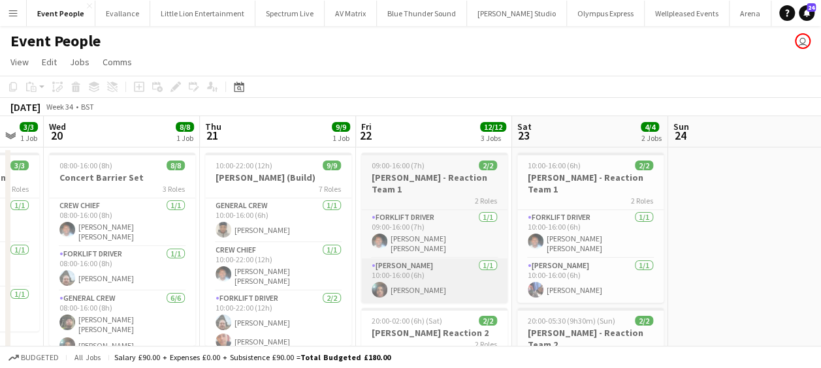
drag, startPoint x: 508, startPoint y: 278, endPoint x: 498, endPoint y: 279, distance: 9.8
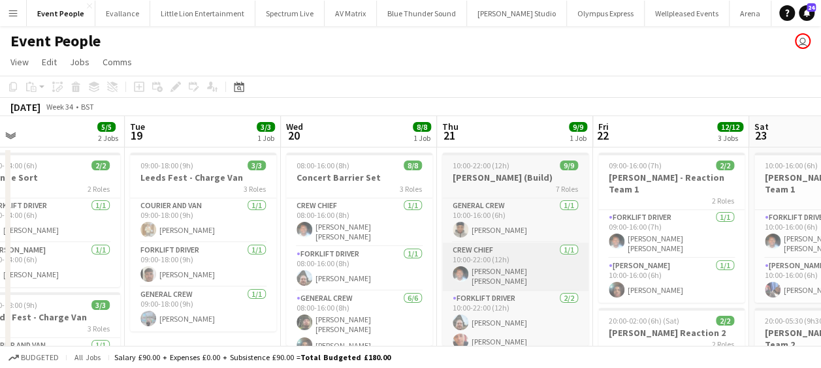
drag, startPoint x: 632, startPoint y: 282, endPoint x: 508, endPoint y: 280, distance: 124.8
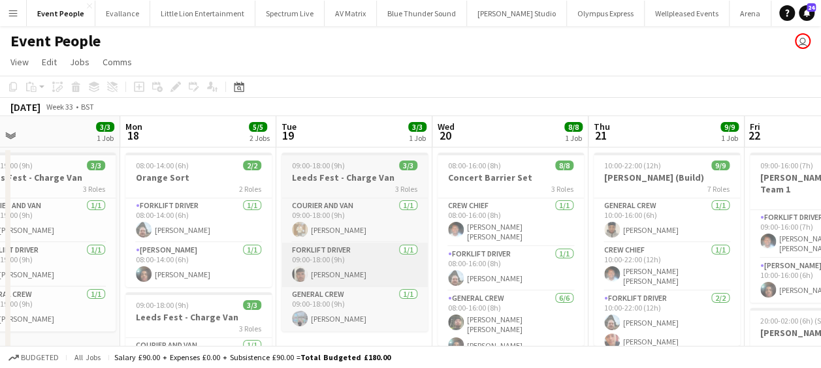
drag, startPoint x: 519, startPoint y: 278, endPoint x: 583, endPoint y: 278, distance: 64.0
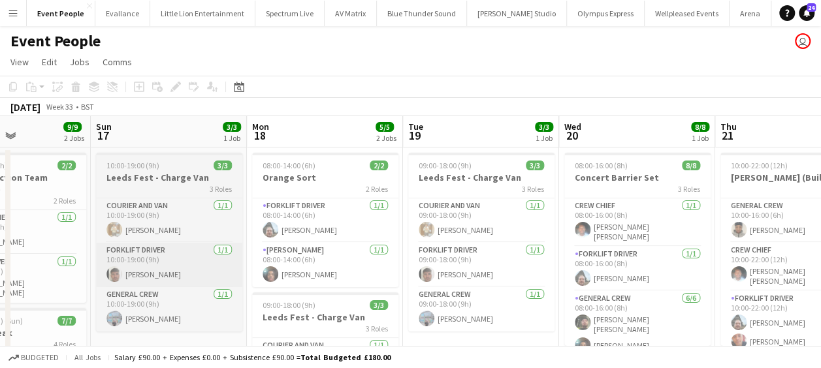
scroll to position [0, 404]
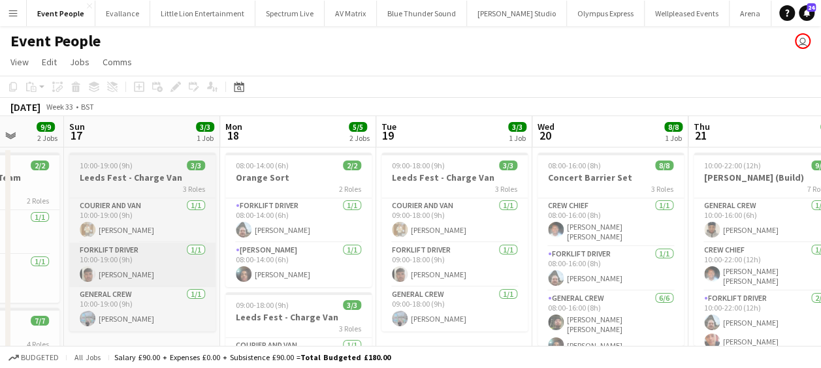
drag, startPoint x: 261, startPoint y: 269, endPoint x: 184, endPoint y: 263, distance: 76.7
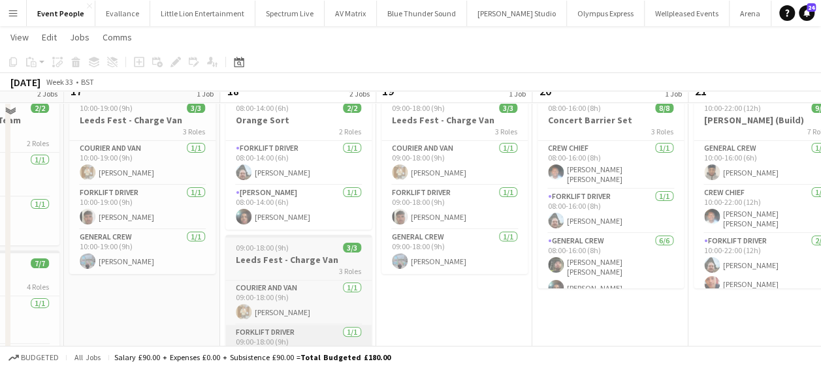
scroll to position [0, 0]
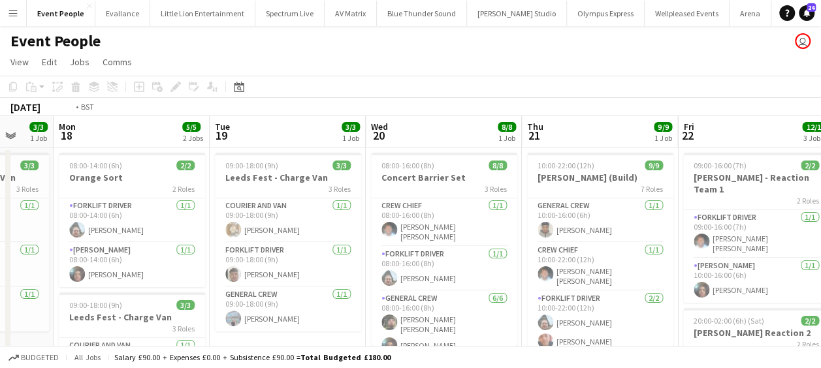
drag, startPoint x: 455, startPoint y: 268, endPoint x: 246, endPoint y: 263, distance: 209.1
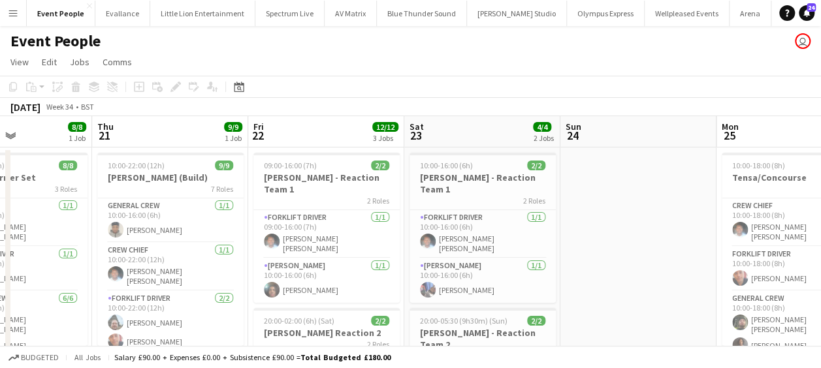
drag, startPoint x: 564, startPoint y: 271, endPoint x: 199, endPoint y: 259, distance: 366.0
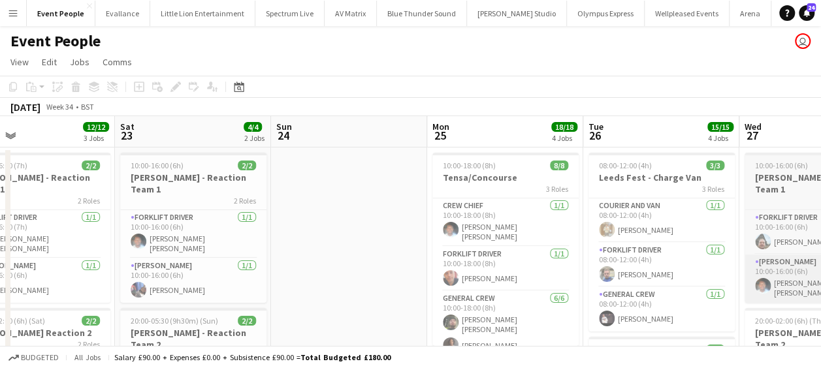
drag, startPoint x: 349, startPoint y: 259, endPoint x: 464, endPoint y: 252, distance: 114.5
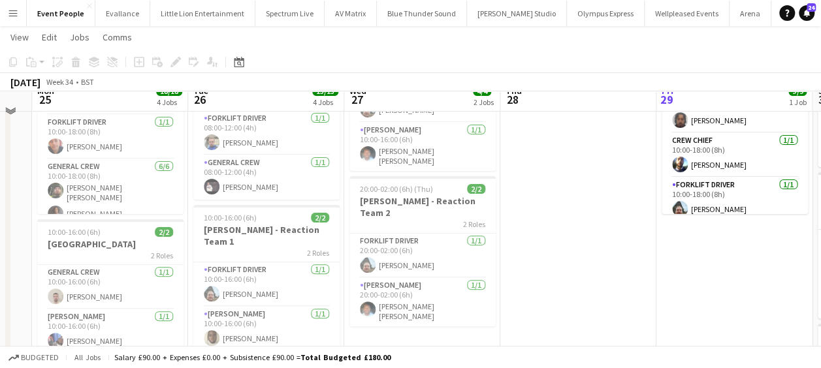
scroll to position [0, 0]
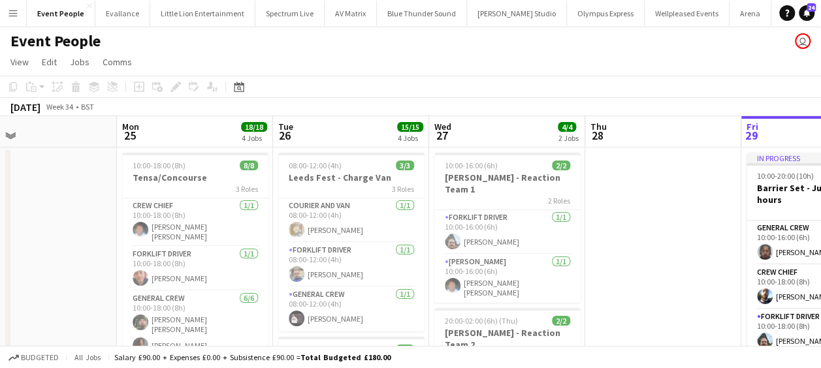
drag, startPoint x: 312, startPoint y: 256, endPoint x: 556, endPoint y: 259, distance: 244.3
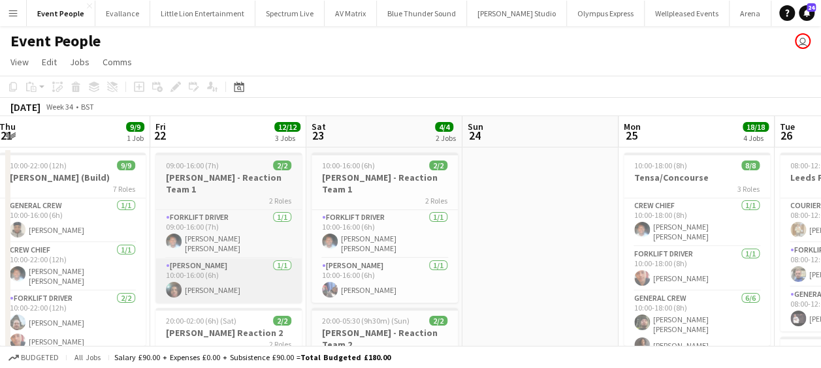
drag, startPoint x: 346, startPoint y: 245, endPoint x: 361, endPoint y: 247, distance: 15.2
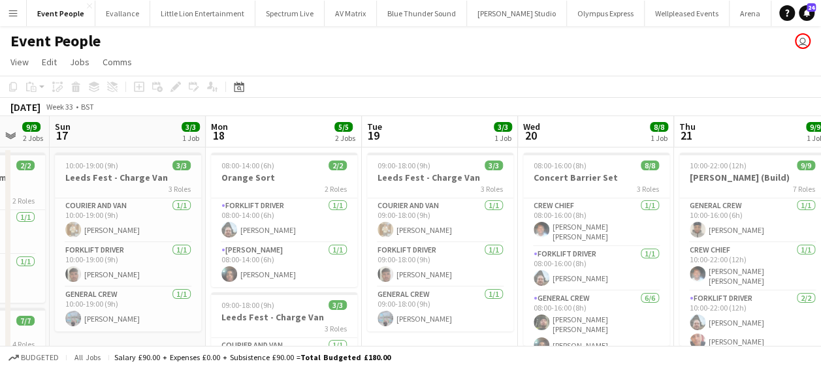
drag, startPoint x: 468, startPoint y: 250, endPoint x: 592, endPoint y: 252, distance: 124.1
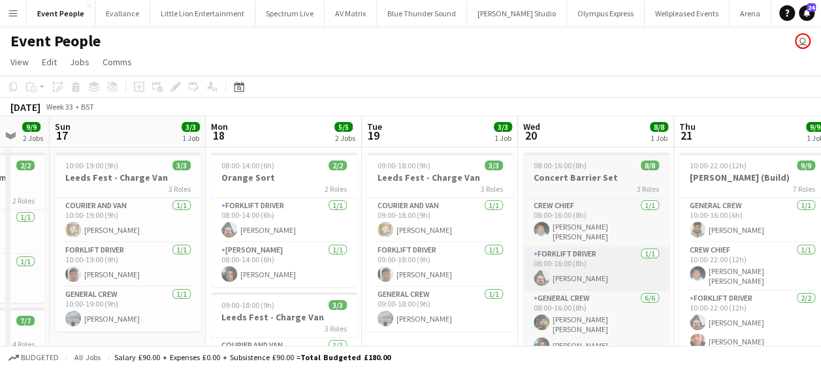
scroll to position [0, 262]
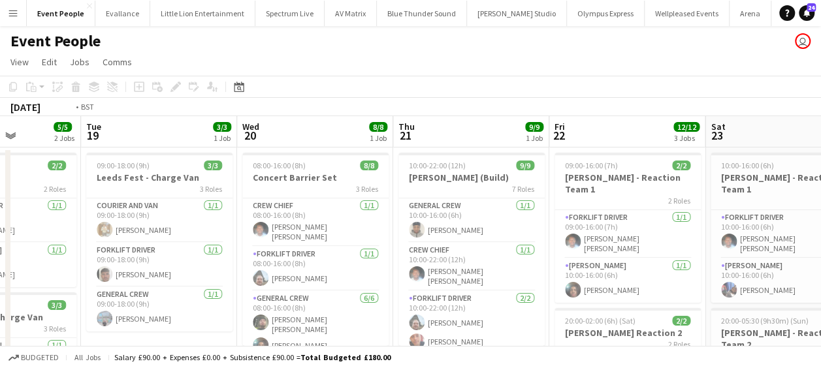
drag, startPoint x: 400, startPoint y: 193, endPoint x: 209, endPoint y: 197, distance: 190.8
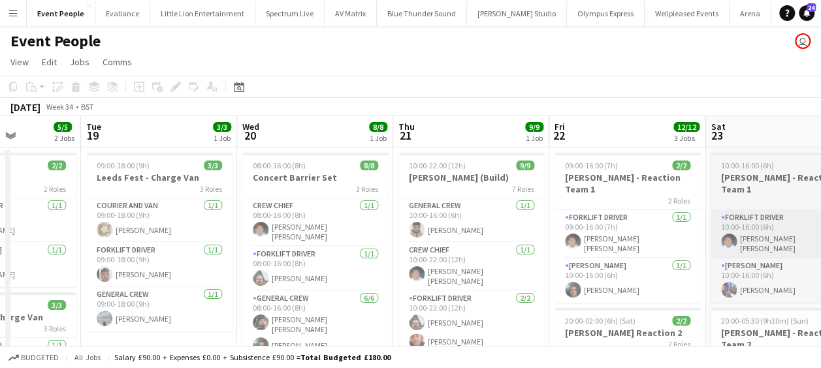
drag, startPoint x: 404, startPoint y: 201, endPoint x: 332, endPoint y: 216, distance: 73.5
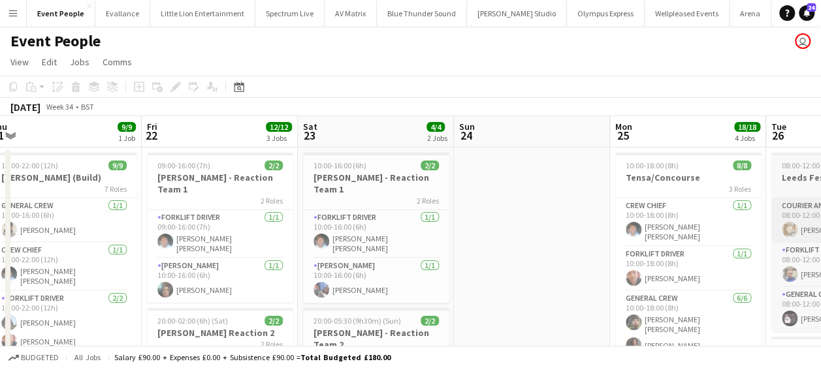
drag, startPoint x: 243, startPoint y: 231, endPoint x: 408, endPoint y: 221, distance: 164.9
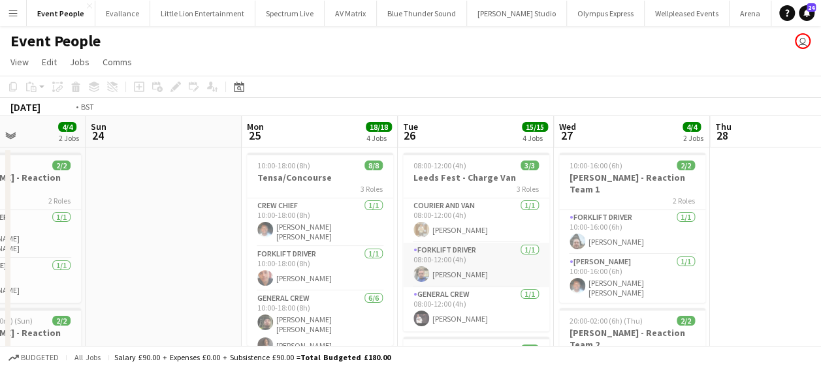
drag, startPoint x: 125, startPoint y: 260, endPoint x: 172, endPoint y: 257, distance: 46.5
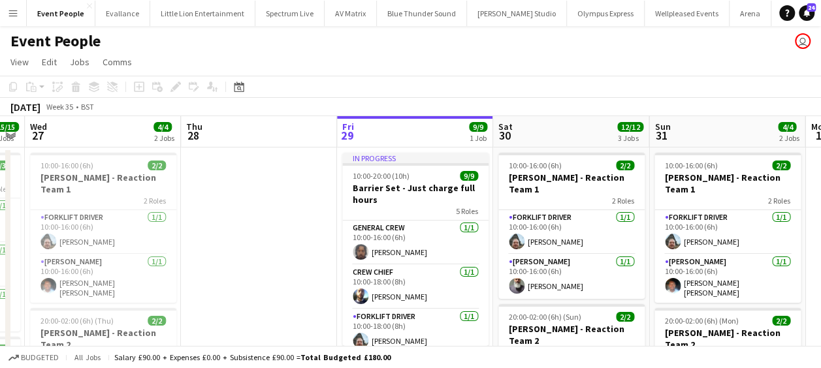
drag, startPoint x: 218, startPoint y: 259, endPoint x: 86, endPoint y: 257, distance: 131.3
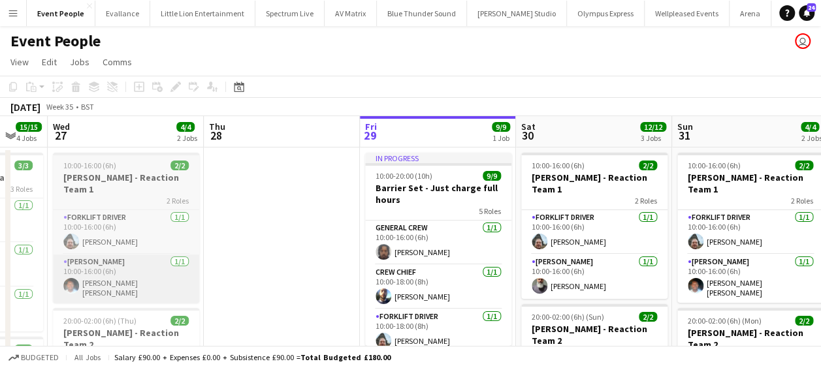
drag, startPoint x: 585, startPoint y: 248, endPoint x: 286, endPoint y: 251, distance: 299.2
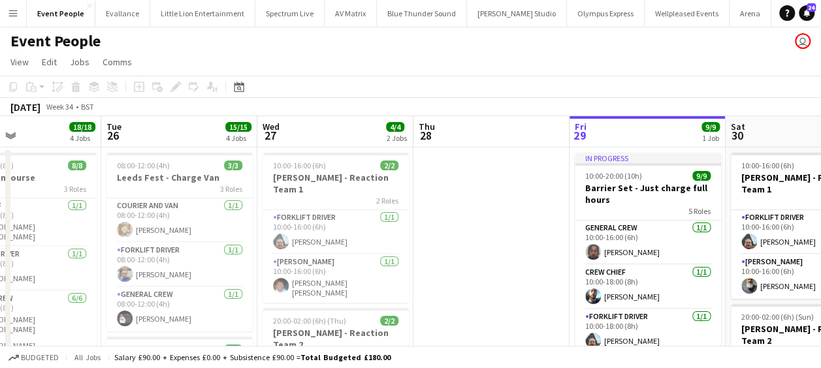
drag, startPoint x: 481, startPoint y: 248, endPoint x: 570, endPoint y: 242, distance: 89.0
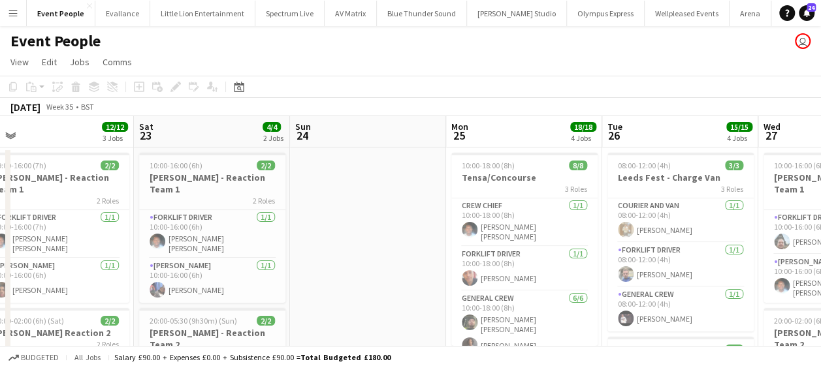
drag, startPoint x: 583, startPoint y: 241, endPoint x: 430, endPoint y: 245, distance: 153.6
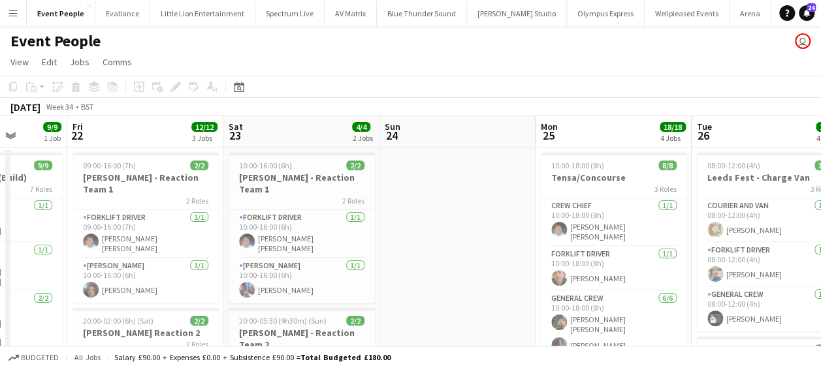
drag, startPoint x: 598, startPoint y: 242, endPoint x: 564, endPoint y: 244, distance: 34.7
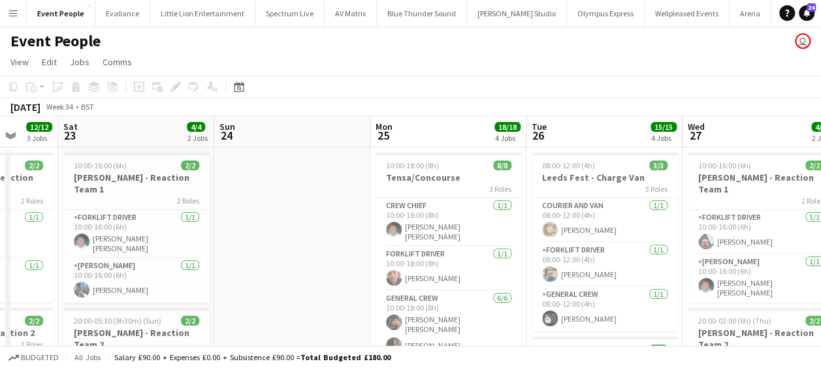
scroll to position [0, 334]
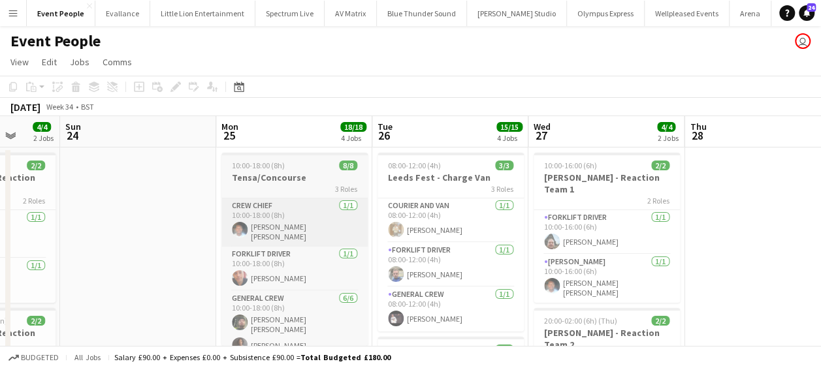
drag, startPoint x: 52, startPoint y: 267, endPoint x: 208, endPoint y: 240, distance: 158.3
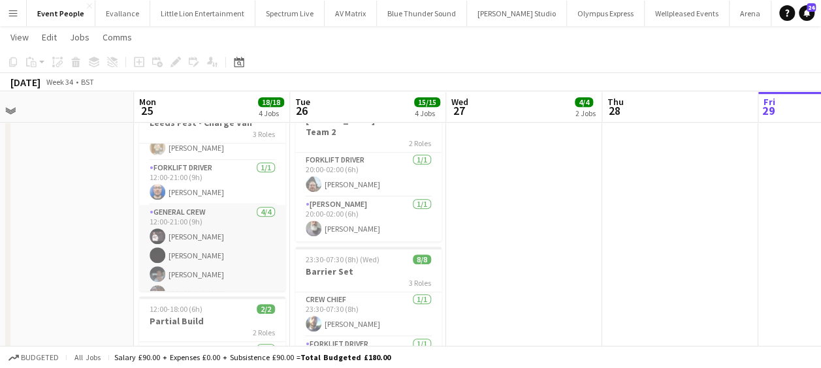
scroll to position [42, 0]
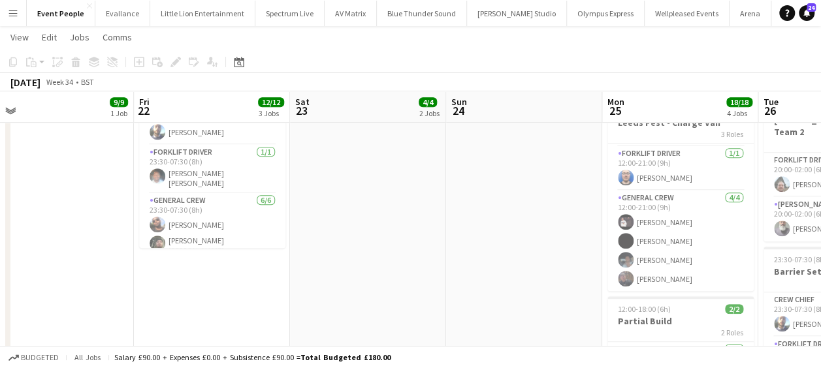
drag, startPoint x: 589, startPoint y: 225, endPoint x: 549, endPoint y: 234, distance: 40.7
click at [674, 224] on app-calendar-viewport "Tue 19 3/3 1 Job Wed 20 8/8 1 Job Thu 21 9/9 1 Job Fri 22 12/12 3 Jobs Sat 23 4…" at bounding box center [410, 70] width 821 height 822
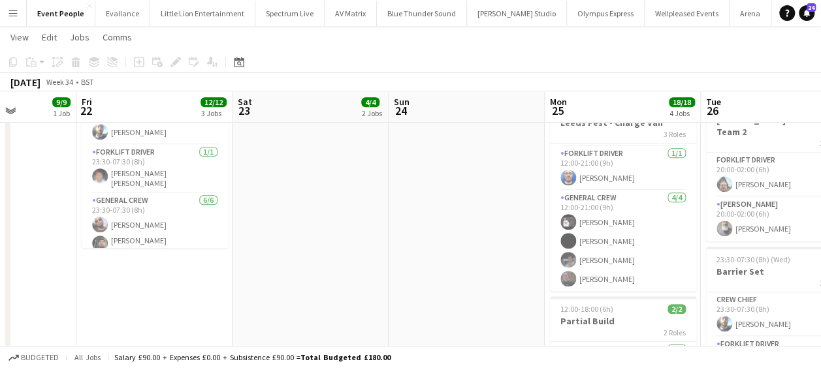
click at [617, 239] on app-calendar-viewport "Tue 19 3/3 1 Job Wed 20 8/8 1 Job Thu 21 9/9 1 Job Fri 22 12/12 3 Jobs Sat 23 4…" at bounding box center [410, 70] width 821 height 822
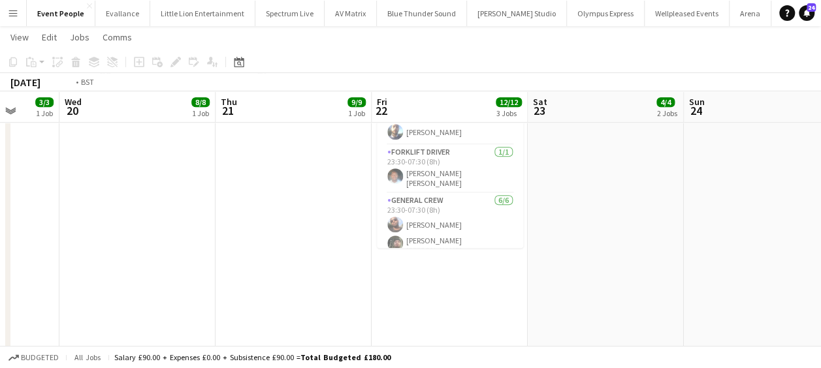
click at [664, 234] on app-calendar-viewport "Sun 17 3/3 1 Job Mon 18 5/5 2 Jobs Tue 19 3/3 1 Job Wed 20 8/8 1 Job Thu 21 9/9…" at bounding box center [410, 70] width 821 height 822
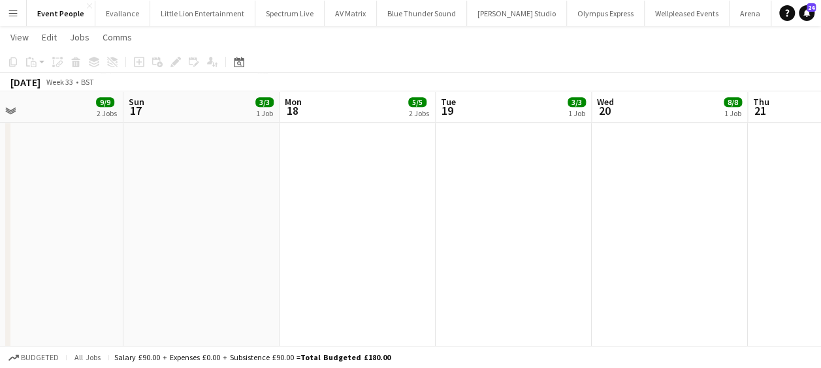
drag, startPoint x: 525, startPoint y: 236, endPoint x: 576, endPoint y: 233, distance: 51.7
click at [580, 233] on app-calendar-viewport "Thu 14 9/9 1 Job Fri 15 10/10 2 Jobs Sat 16 9/9 2 Jobs Sun 17 3/3 1 Job Mon 18 …" at bounding box center [410, 70] width 821 height 822
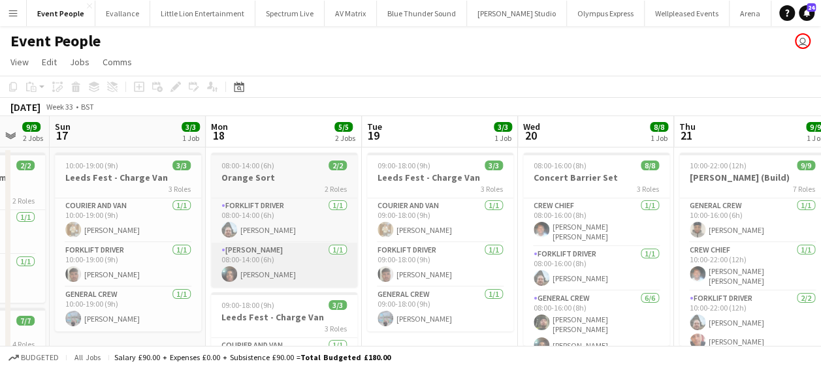
scroll to position [0, 449]
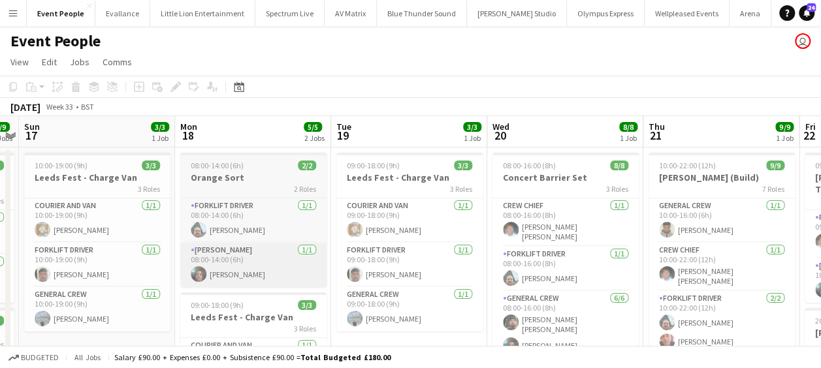
drag, startPoint x: 448, startPoint y: 264, endPoint x: 299, endPoint y: 260, distance: 149.0
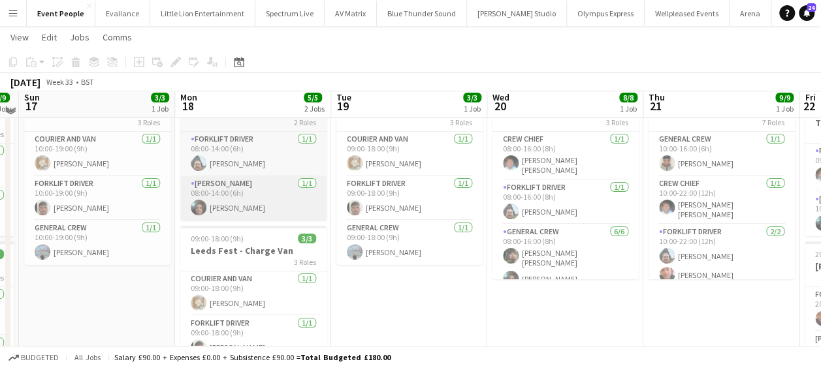
scroll to position [0, 0]
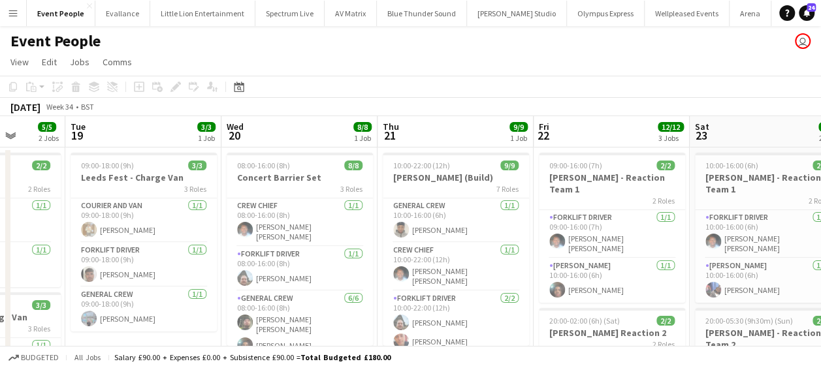
drag, startPoint x: 401, startPoint y: 233, endPoint x: 105, endPoint y: 239, distance: 296.0
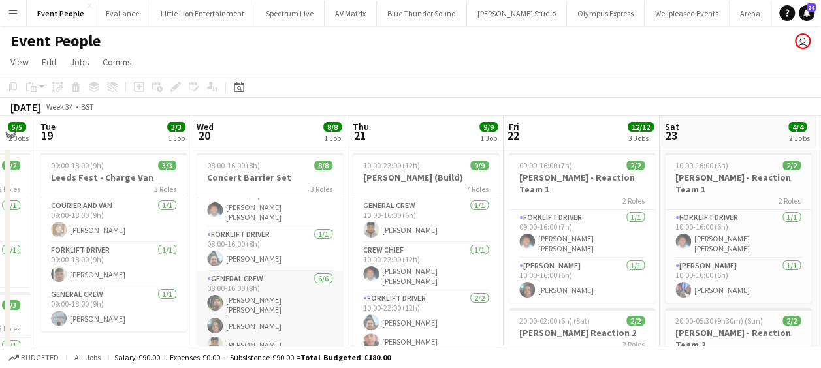
scroll to position [65, 0]
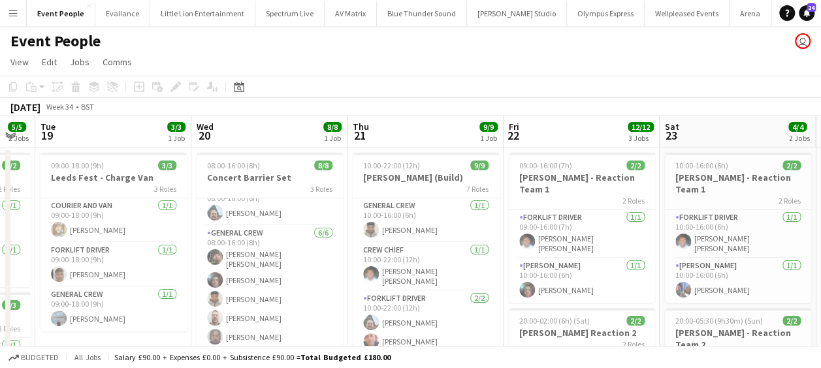
drag, startPoint x: 649, startPoint y: 201, endPoint x: 363, endPoint y: 204, distance: 285.5
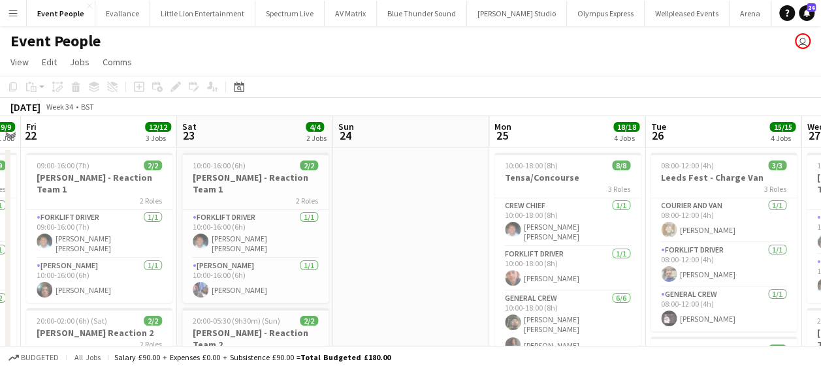
drag, startPoint x: 400, startPoint y: 219, endPoint x: 370, endPoint y: 217, distance: 29.5
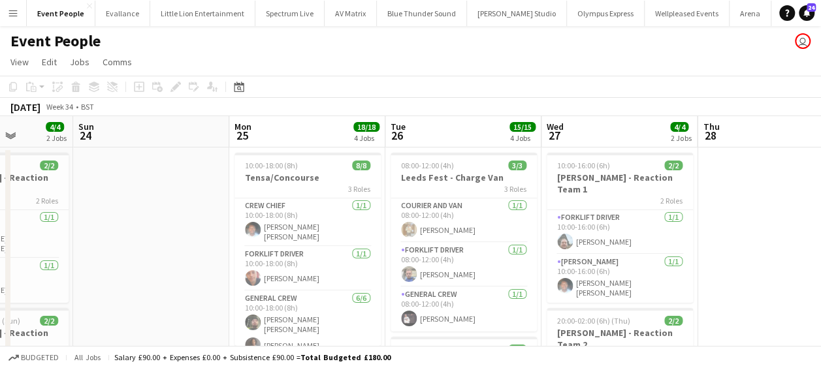
drag, startPoint x: 421, startPoint y: 218, endPoint x: 266, endPoint y: 227, distance: 155.1
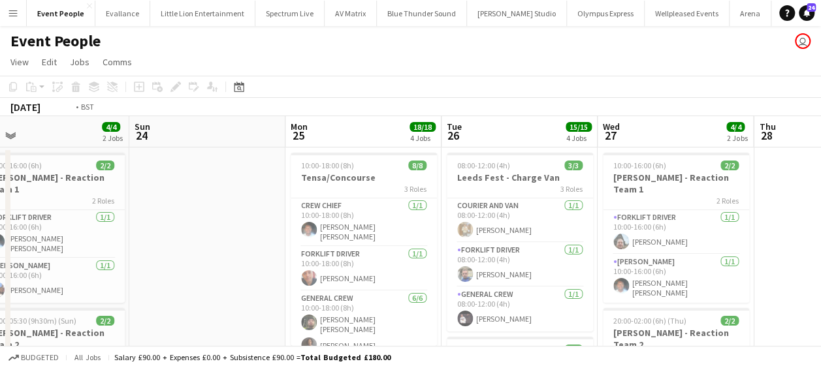
drag, startPoint x: 571, startPoint y: 213, endPoint x: 347, endPoint y: 224, distance: 224.3
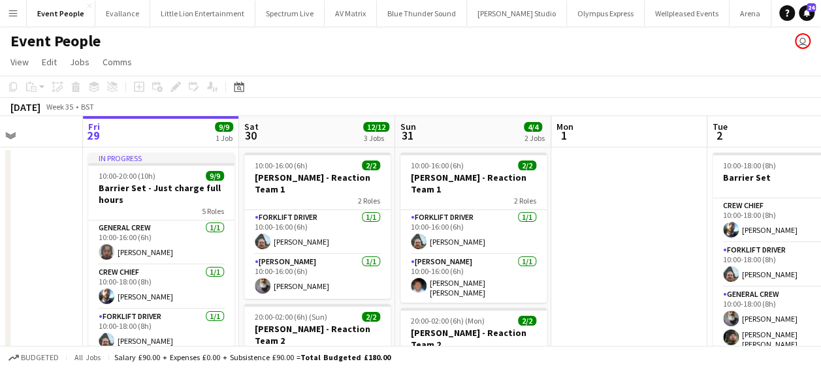
scroll to position [0, 414]
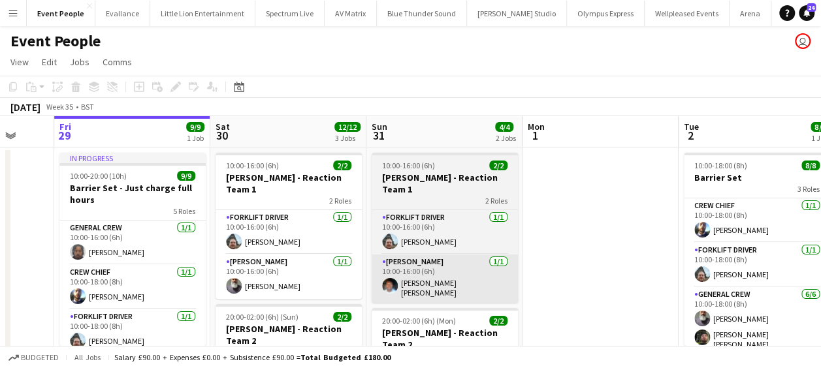
drag, startPoint x: 546, startPoint y: 219, endPoint x: 381, endPoint y: 248, distance: 167.6
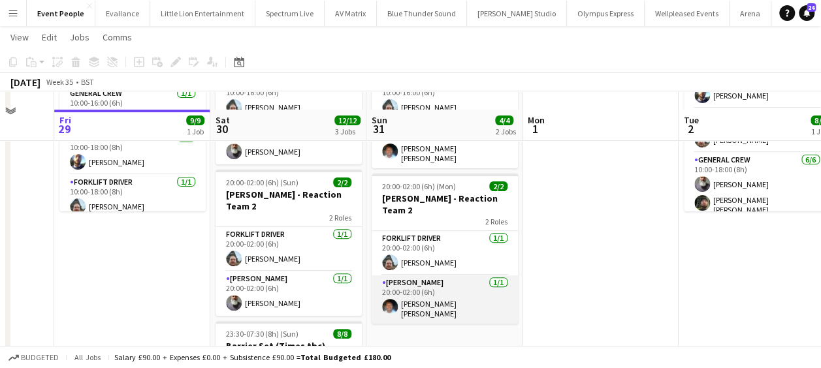
scroll to position [0, 0]
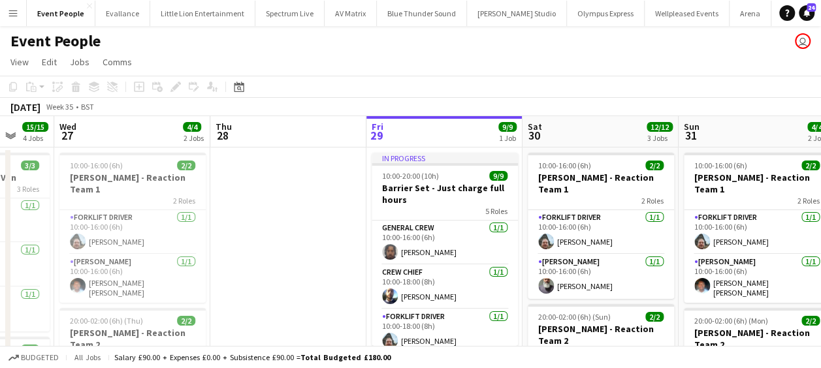
drag, startPoint x: 624, startPoint y: 218, endPoint x: 702, endPoint y: 218, distance: 77.7
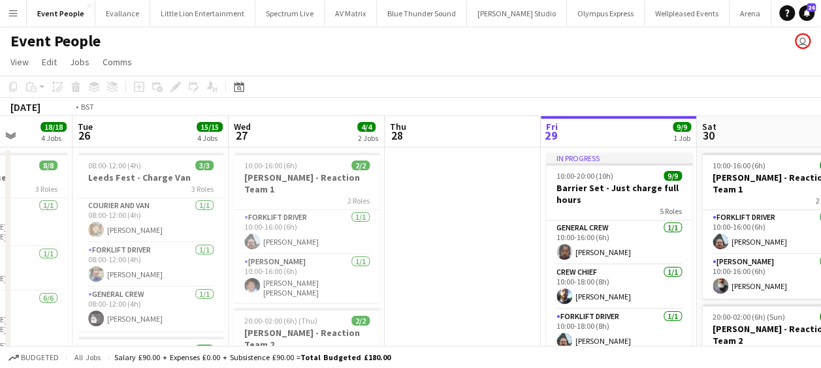
drag, startPoint x: 187, startPoint y: 227, endPoint x: 577, endPoint y: 229, distance: 390.0
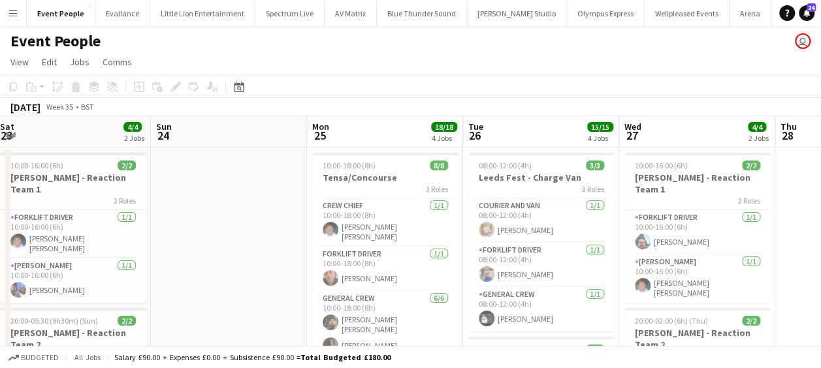
drag, startPoint x: 317, startPoint y: 231, endPoint x: 612, endPoint y: 233, distance: 294.6
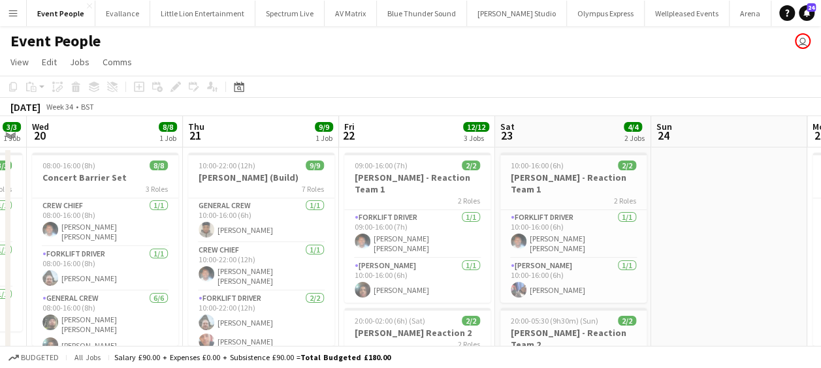
drag, startPoint x: 489, startPoint y: 233, endPoint x: 628, endPoint y: 234, distance: 139.8
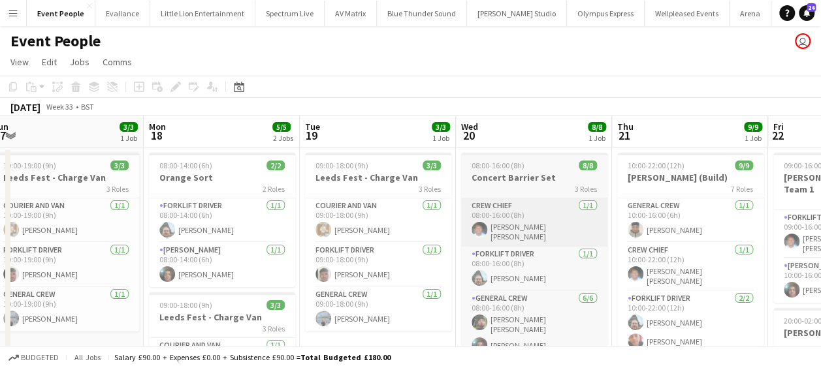
drag, startPoint x: 651, startPoint y: 236, endPoint x: 479, endPoint y: 241, distance: 171.9
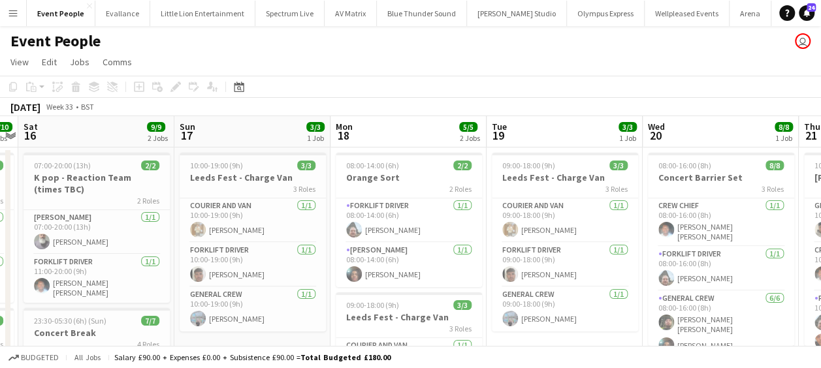
drag, startPoint x: 607, startPoint y: 241, endPoint x: 680, endPoint y: 235, distance: 72.7
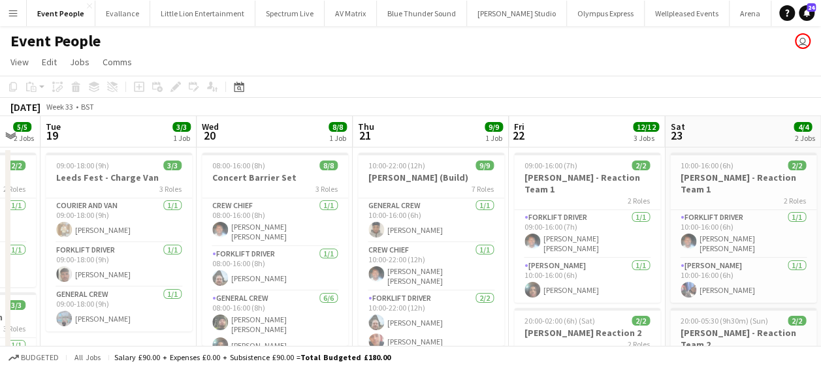
drag, startPoint x: 309, startPoint y: 226, endPoint x: 231, endPoint y: 226, distance: 77.7
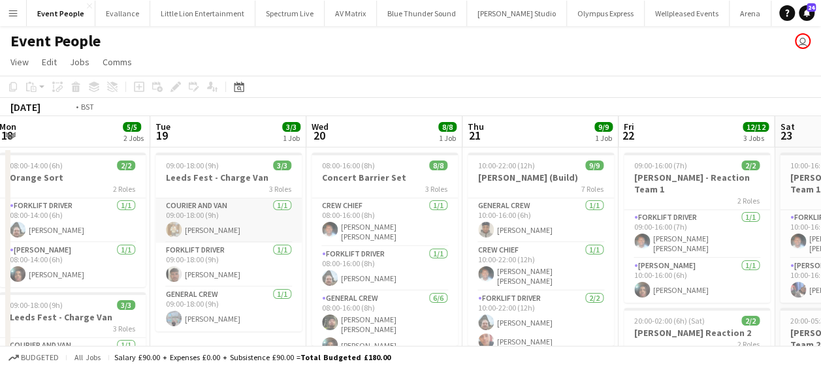
drag, startPoint x: 283, startPoint y: 217, endPoint x: 251, endPoint y: 212, distance: 33.0
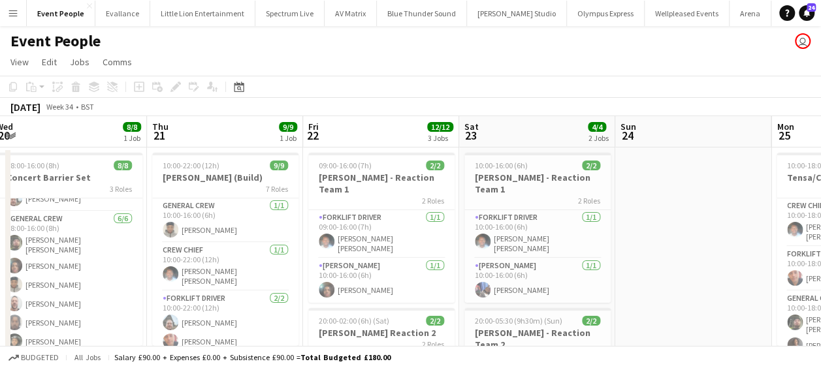
scroll to position [0, 482]
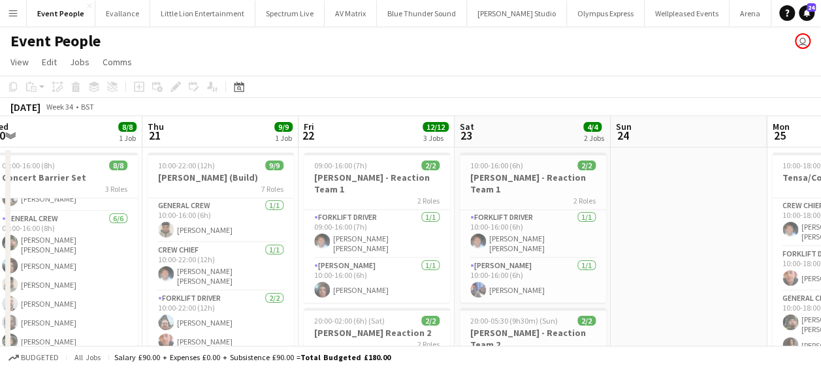
drag, startPoint x: 470, startPoint y: 261, endPoint x: 182, endPoint y: 264, distance: 288.1
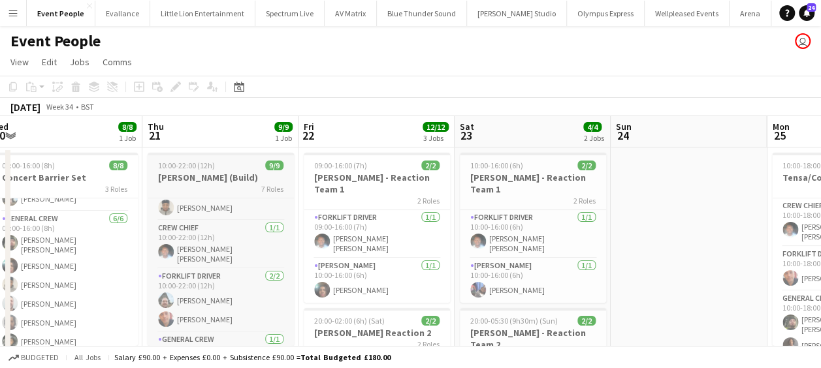
scroll to position [0, 0]
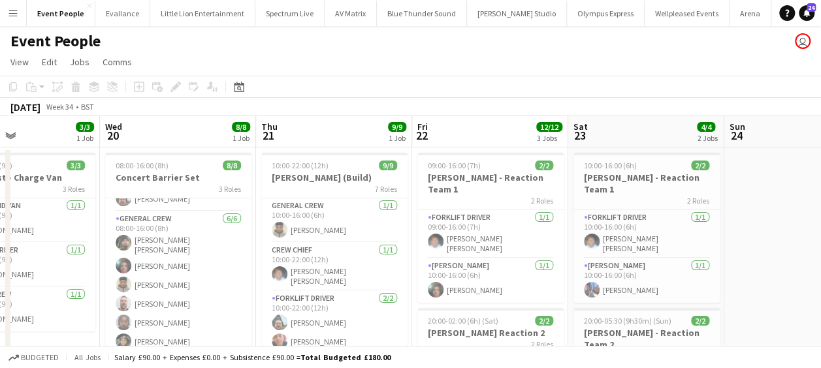
drag, startPoint x: 260, startPoint y: 213, endPoint x: 303, endPoint y: 212, distance: 43.1
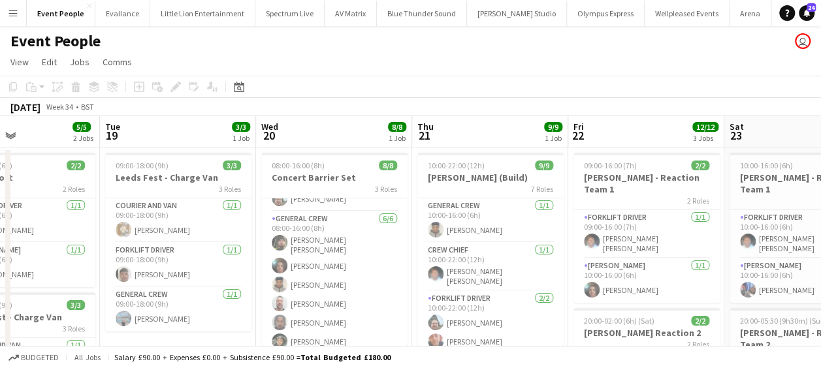
scroll to position [0, 311]
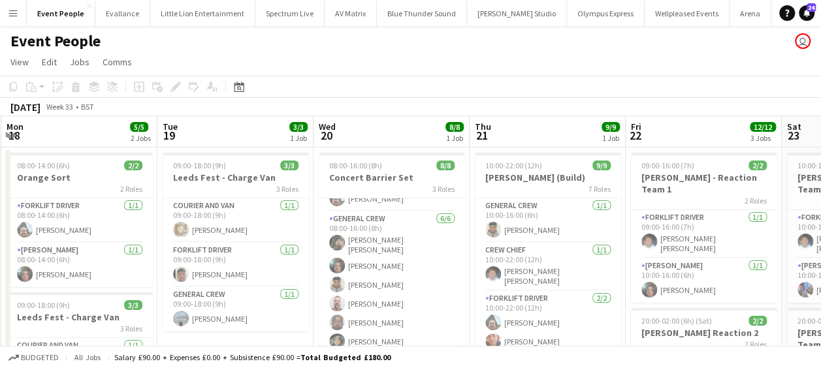
drag, startPoint x: 395, startPoint y: 213, endPoint x: 409, endPoint y: 213, distance: 14.4
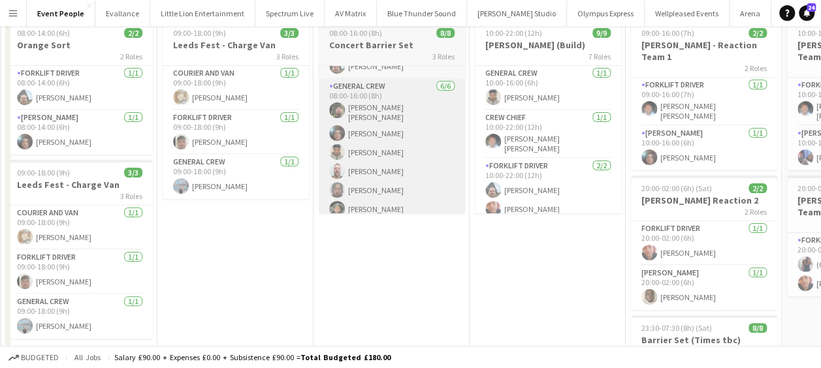
scroll to position [0, 0]
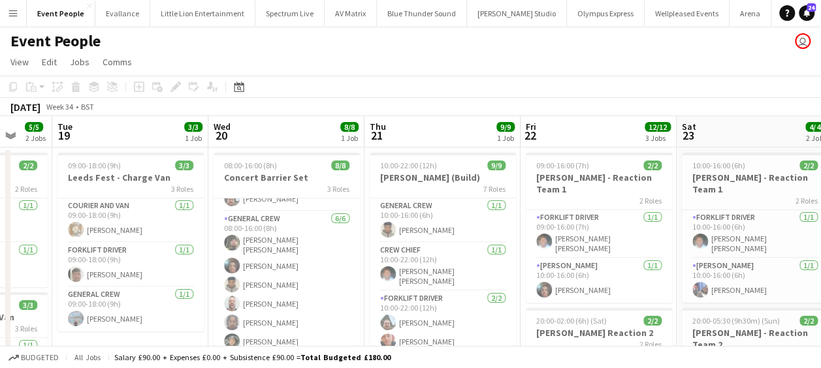
drag, startPoint x: 237, startPoint y: 210, endPoint x: 235, endPoint y: 142, distance: 67.3
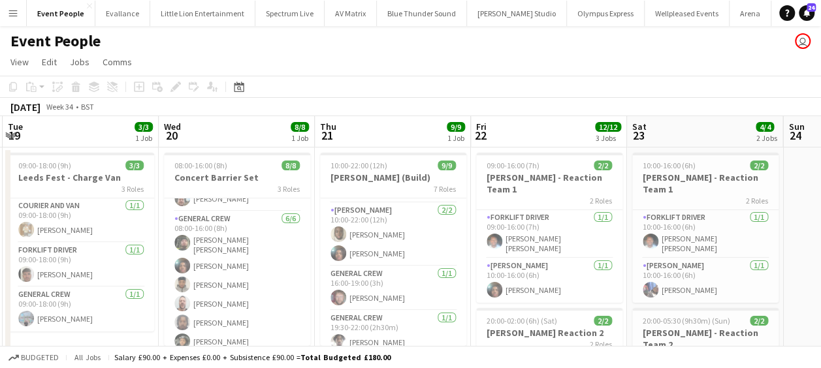
scroll to position [0, 543]
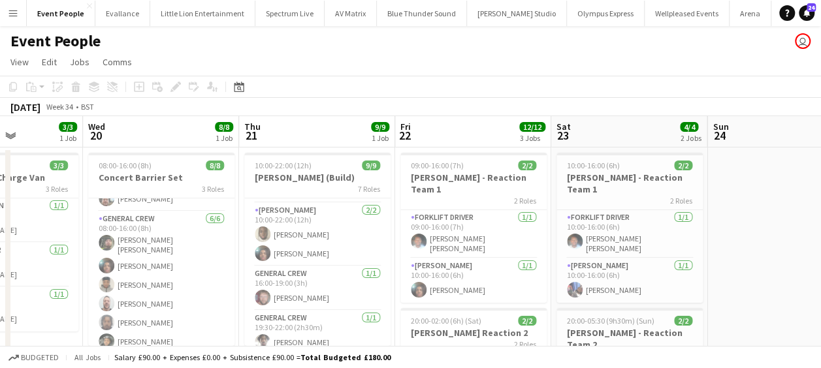
drag, startPoint x: 442, startPoint y: 256, endPoint x: 326, endPoint y: 260, distance: 115.7
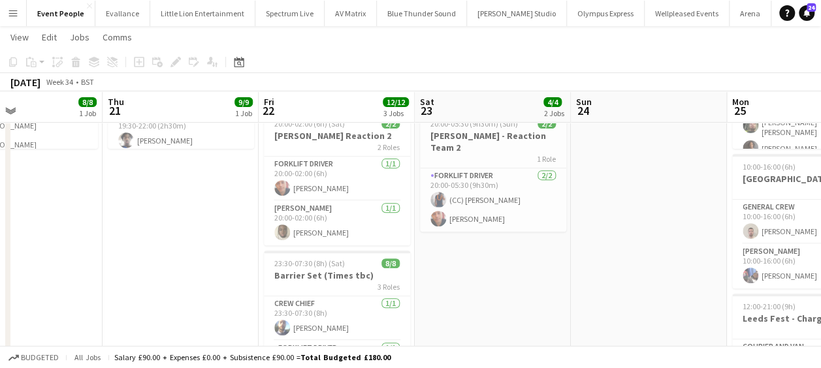
scroll to position [0, 406]
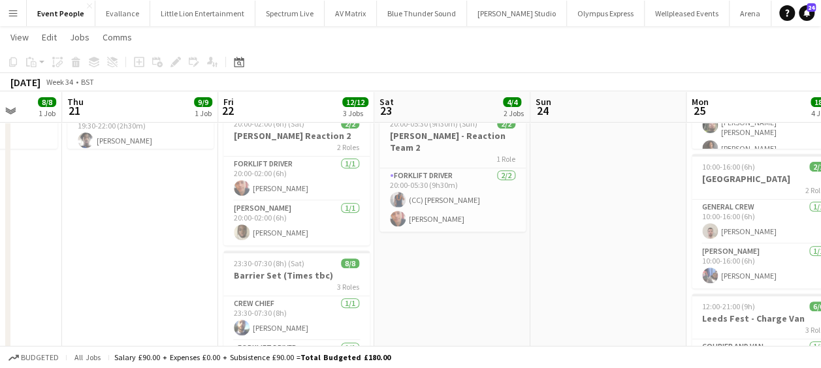
drag, startPoint x: 252, startPoint y: 248, endPoint x: 106, endPoint y: 251, distance: 146.4
click at [106, 251] on app-calendar-viewport "Mon 18 5/5 2 Jobs Tue 19 3/3 1 Job Wed 20 8/8 1 Job Thu 21 9/9 1 Job Fri 22 12/…" at bounding box center [410, 266] width 821 height 822
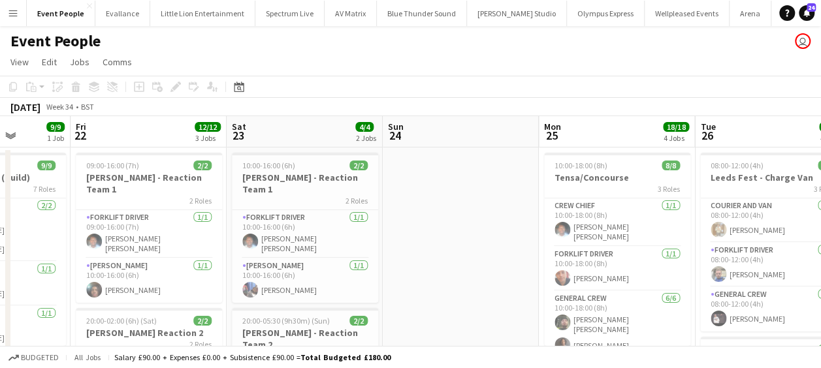
scroll to position [0, 621]
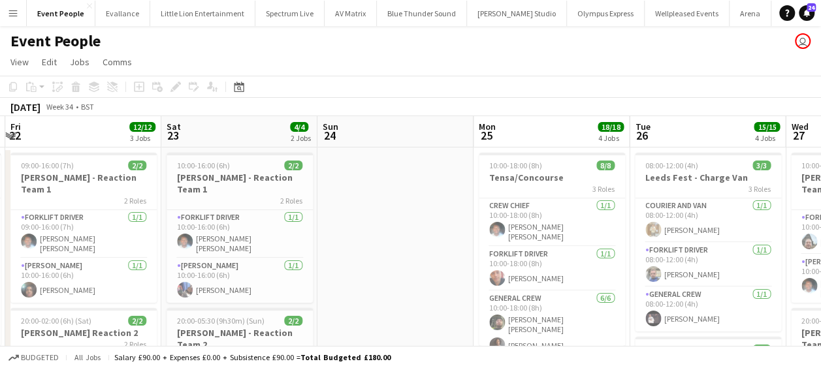
drag, startPoint x: 559, startPoint y: 245, endPoint x: 347, endPoint y: 246, distance: 212.3
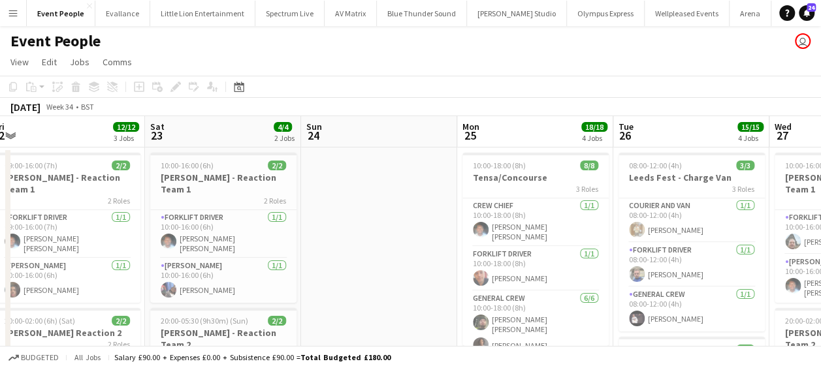
scroll to position [0, 411]
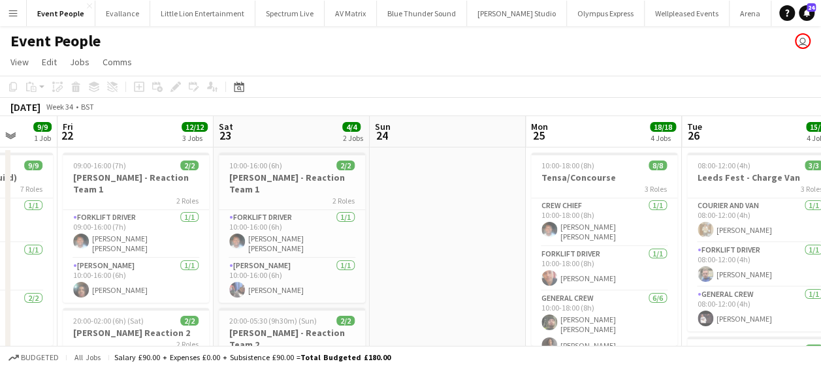
drag, startPoint x: 395, startPoint y: 243, endPoint x: 455, endPoint y: 230, distance: 61.5
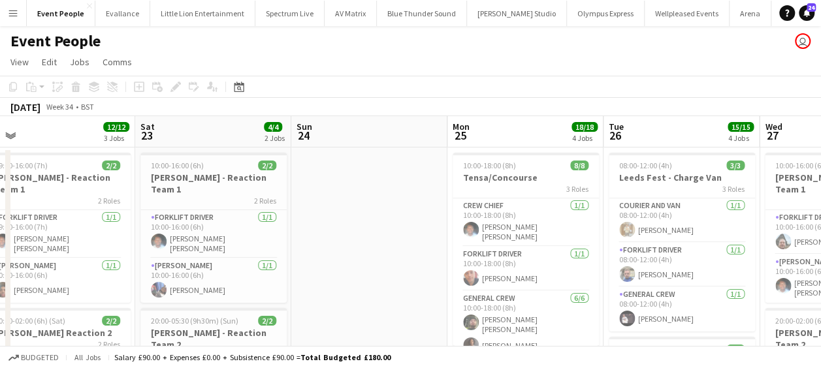
drag, startPoint x: 344, startPoint y: 255, endPoint x: 329, endPoint y: 253, distance: 14.4
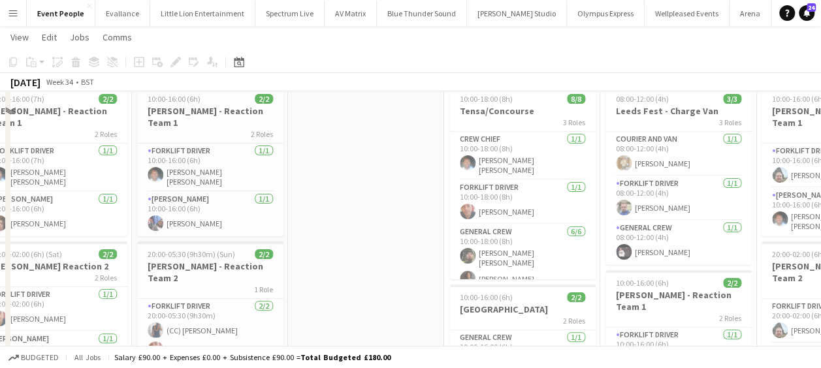
scroll to position [0, 0]
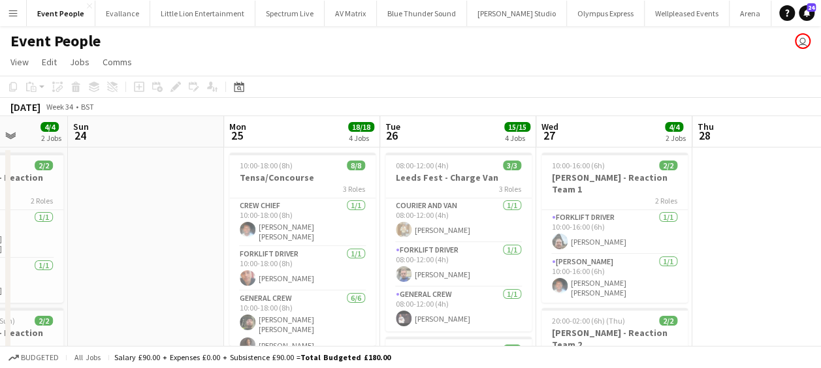
drag, startPoint x: 381, startPoint y: 261, endPoint x: 127, endPoint y: 265, distance: 254.1
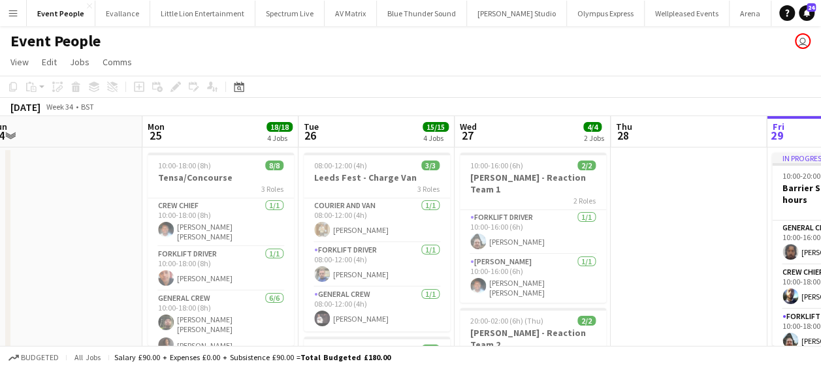
drag, startPoint x: 119, startPoint y: 260, endPoint x: 90, endPoint y: 259, distance: 28.8
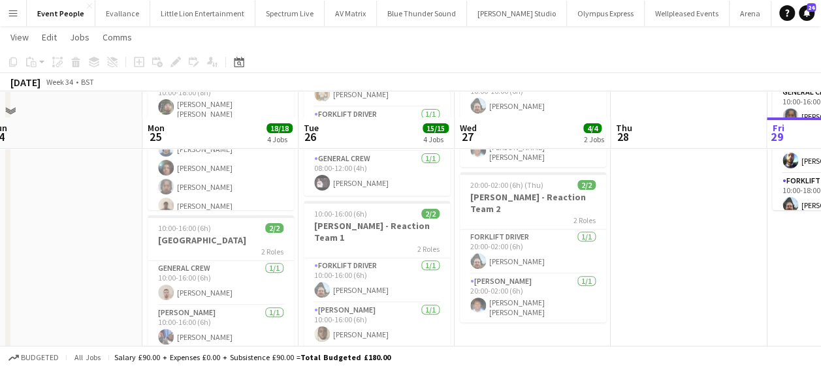
scroll to position [200, 0]
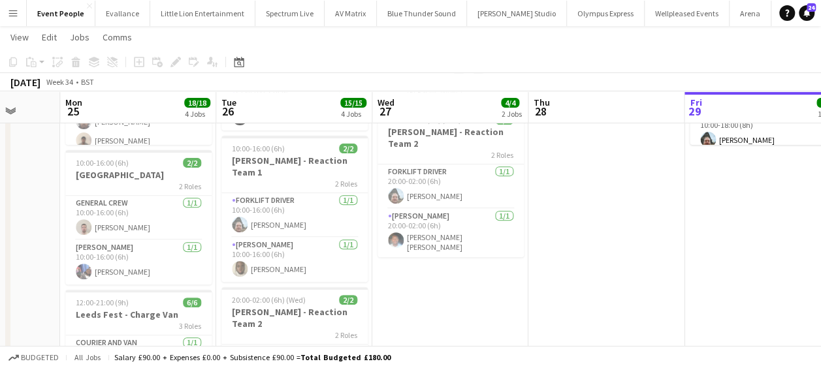
drag, startPoint x: 259, startPoint y: 255, endPoint x: 236, endPoint y: 255, distance: 23.5
click at [236, 255] on app-calendar-viewport "Thu 21 9/9 1 Job Fri 22 12/12 3 Jobs Sat 23 4/4 2 Jobs Sun 24 Mon 25 18/18 4 Jo…" at bounding box center [410, 262] width 821 height 822
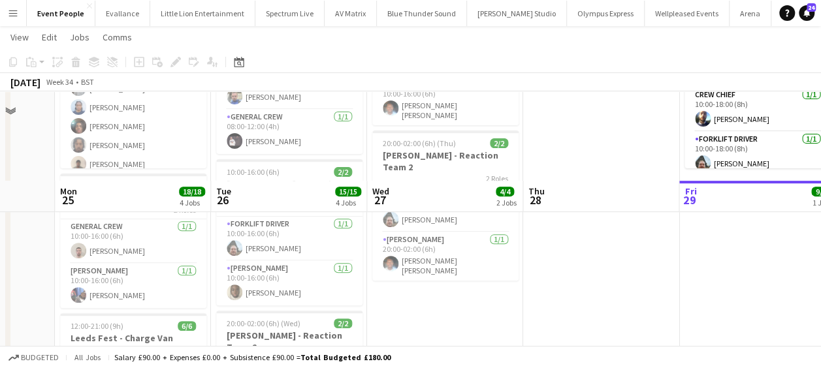
scroll to position [135, 0]
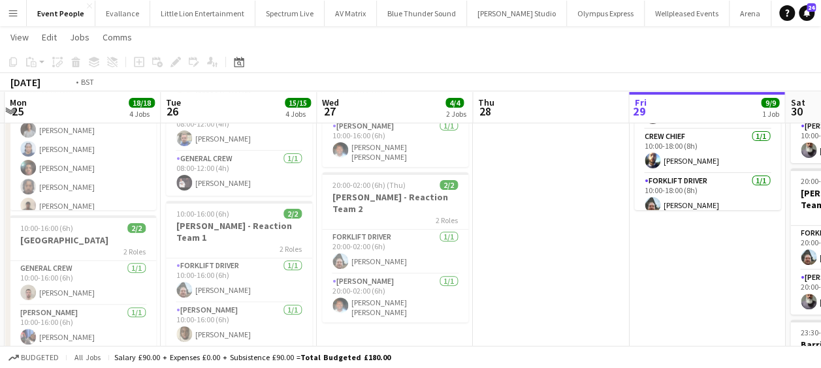
drag, startPoint x: 424, startPoint y: 293, endPoint x: 367, endPoint y: 289, distance: 57.0
click at [364, 291] on app-calendar-viewport "Thu 21 9/9 1 Job Fri 22 12/12 3 Jobs Sat 23 4/4 2 Jobs Sun 24 Mon 25 18/18 4 Jo…" at bounding box center [410, 327] width 821 height 822
